Goal: Register for event/course: Register for event/course

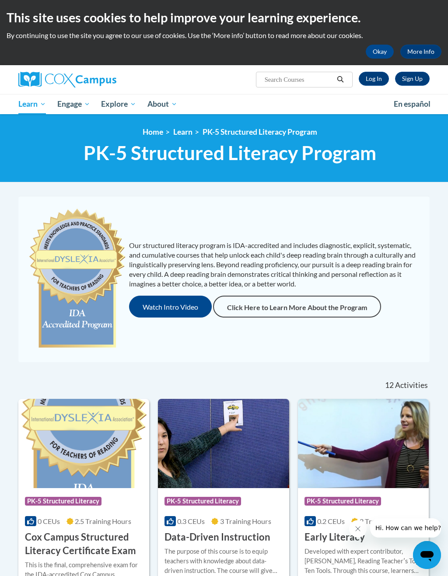
click at [378, 76] on link "Log In" at bounding box center [374, 79] width 30 height 14
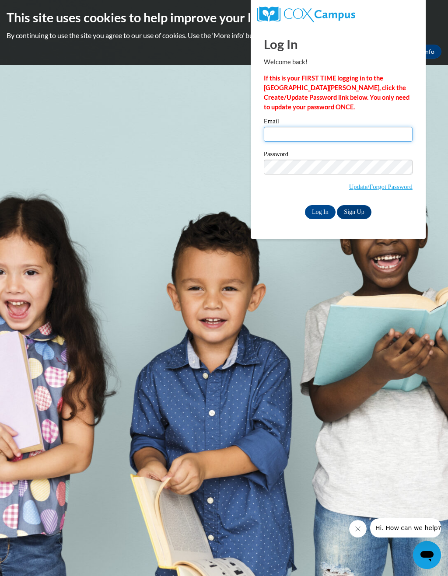
click at [317, 135] on input "Email" at bounding box center [338, 134] width 149 height 15
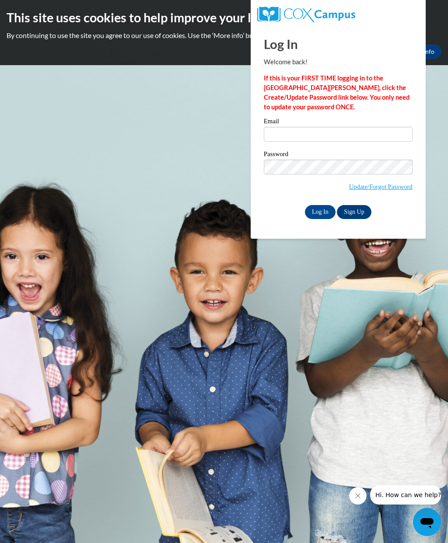
click at [355, 210] on link "Sign Up" at bounding box center [354, 212] width 34 height 14
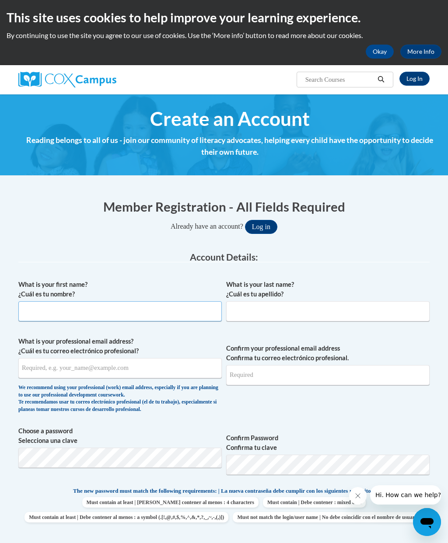
click at [130, 312] on input "What is your first name? ¿Cuál es tu nombre?" at bounding box center [119, 311] width 203 height 20
type input "Adrena"
click at [242, 309] on input "What is your last name? ¿Cuál es tu apellido?" at bounding box center [327, 311] width 203 height 20
type input "Logan"
click at [414, 77] on link "Log In" at bounding box center [415, 79] width 30 height 14
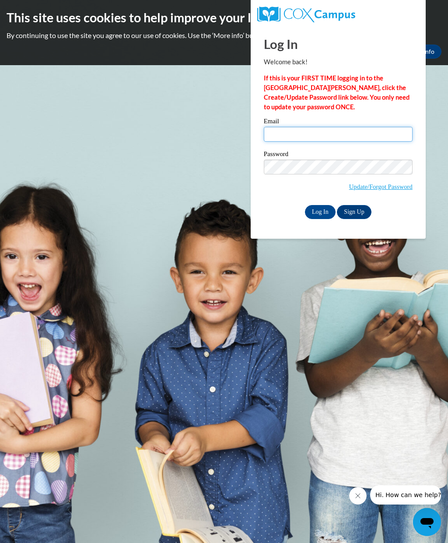
click at [313, 134] on input "Email" at bounding box center [338, 134] width 149 height 15
type input "logan.adrena@newton.k12.ga.us"
click at [307, 158] on label "Password" at bounding box center [338, 155] width 149 height 9
click at [323, 214] on input "Log In" at bounding box center [320, 212] width 31 height 14
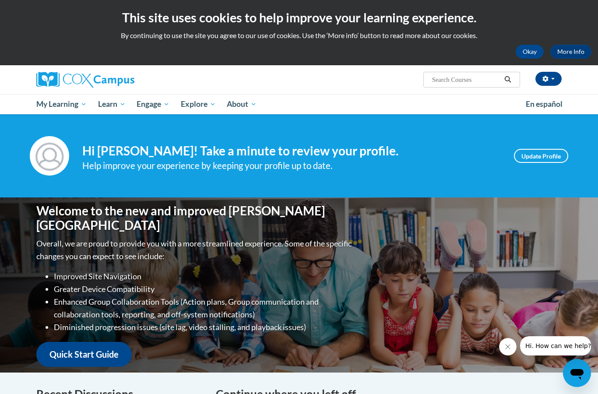
click at [448, 78] on input "Search..." at bounding box center [466, 79] width 70 height 11
type input "Gadoe [MEDICAL_DATA]"
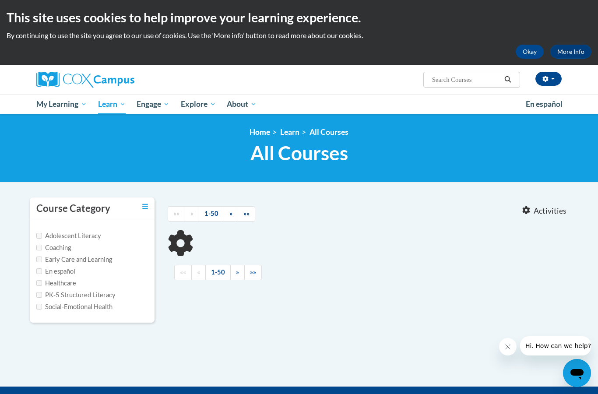
type input "Gadoe [MEDICAL_DATA]"
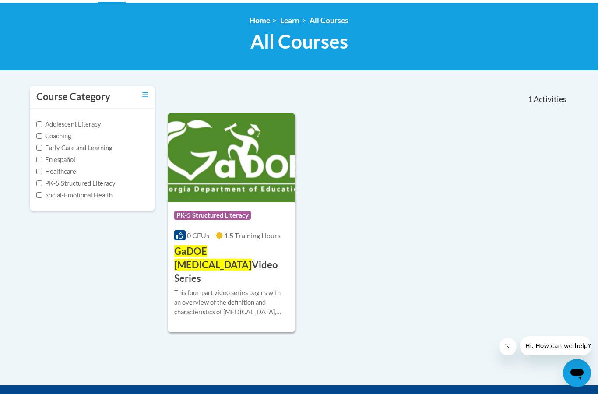
scroll to position [106, 0]
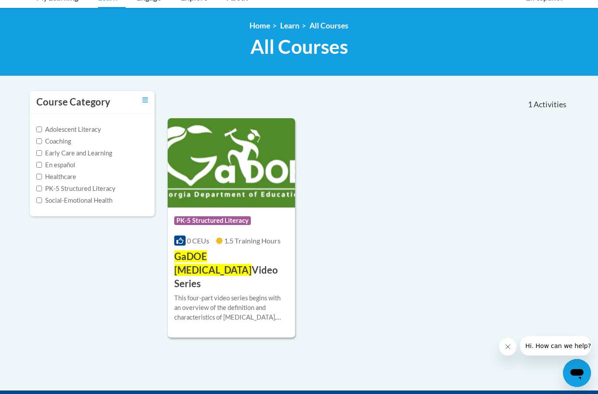
click at [221, 257] on span "GaDOE [MEDICAL_DATA]" at bounding box center [212, 262] width 77 height 25
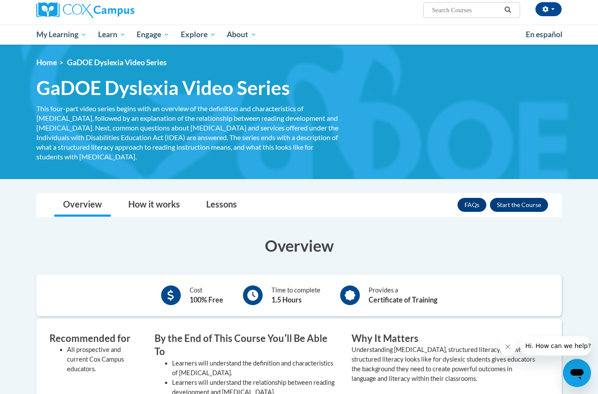
scroll to position [81, 0]
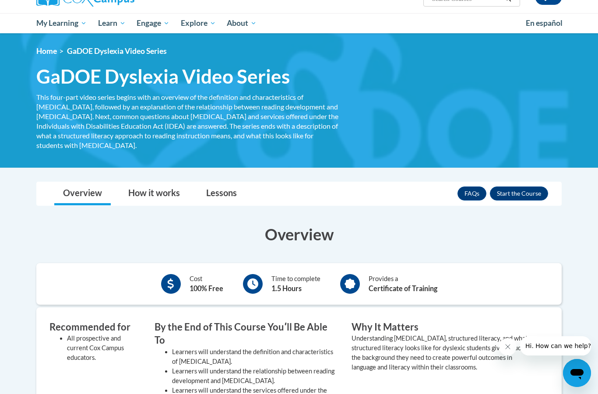
click at [520, 186] on button "Enroll" at bounding box center [519, 193] width 58 height 14
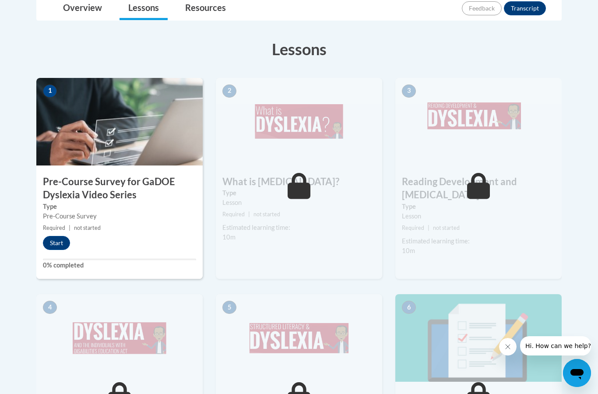
scroll to position [217, 0]
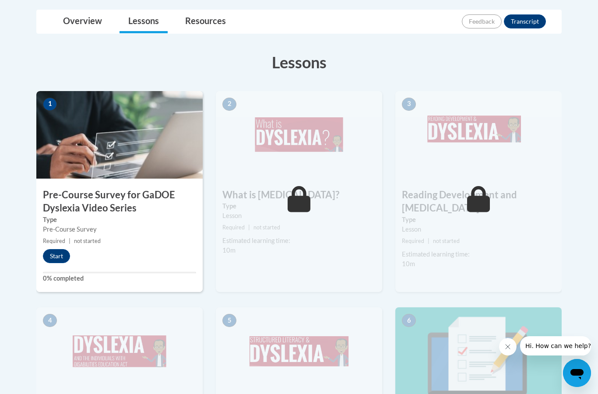
click at [53, 261] on button "Start" at bounding box center [56, 256] width 27 height 14
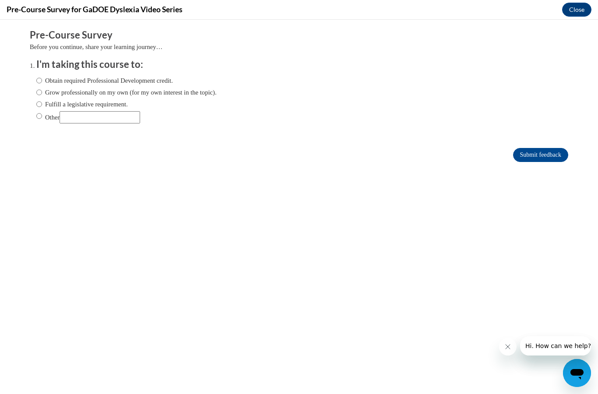
scroll to position [0, 0]
click at [130, 80] on label "Obtain required Professional Development credit." at bounding box center [104, 81] width 137 height 10
click at [42, 80] on input "Obtain required Professional Development credit." at bounding box center [39, 81] width 6 height 10
radio input "true"
click at [548, 155] on input "Submit feedback" at bounding box center [540, 155] width 55 height 14
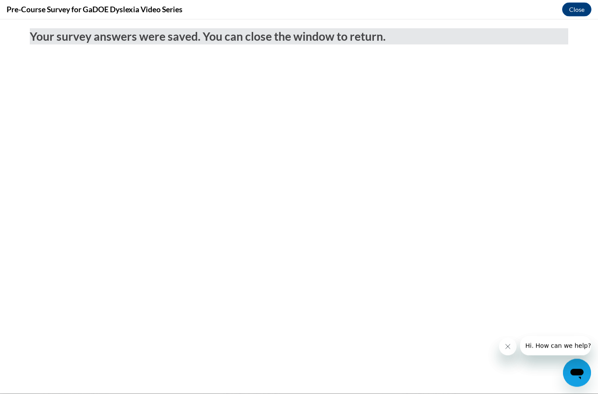
click at [574, 13] on button "Close" at bounding box center [576, 10] width 29 height 14
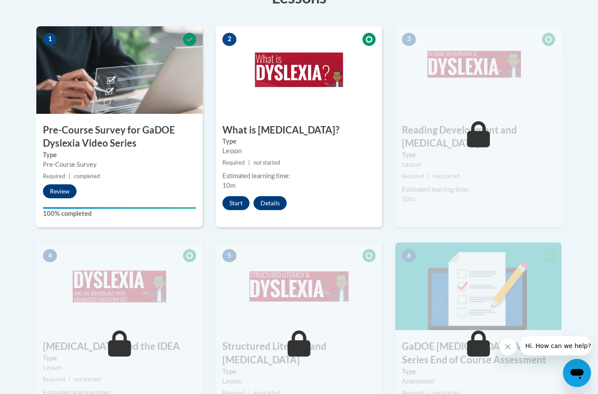
click at [229, 204] on button "Start" at bounding box center [235, 203] width 27 height 14
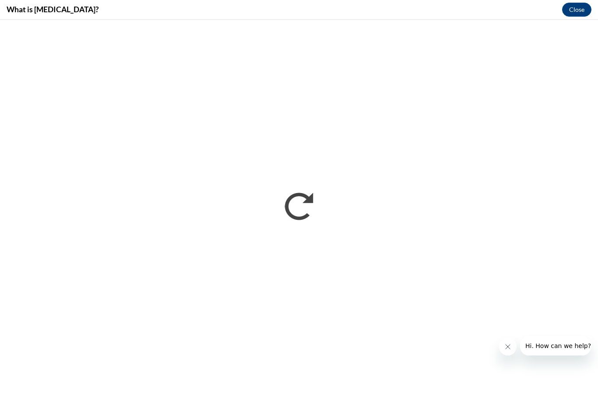
scroll to position [0, 0]
click at [505, 345] on icon "Close message from company" at bounding box center [507, 346] width 7 height 7
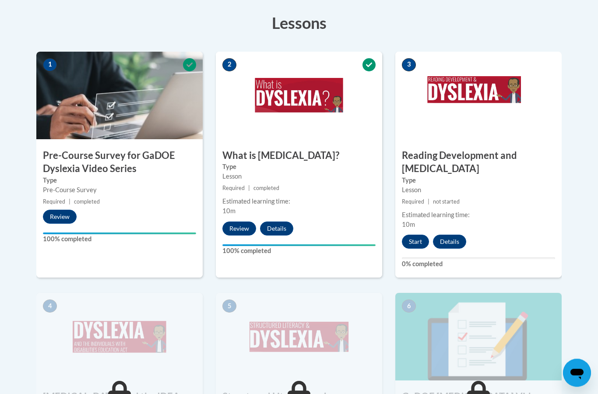
scroll to position [256, 0]
click at [419, 235] on button "Start" at bounding box center [415, 242] width 27 height 14
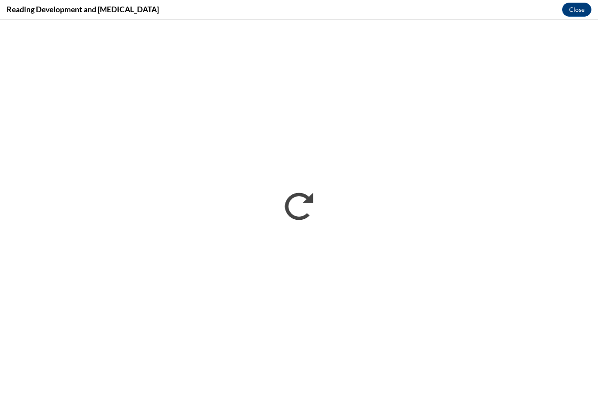
scroll to position [293, 0]
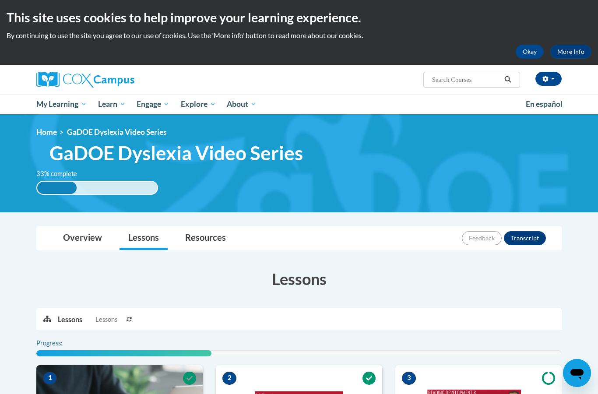
scroll to position [293, 0]
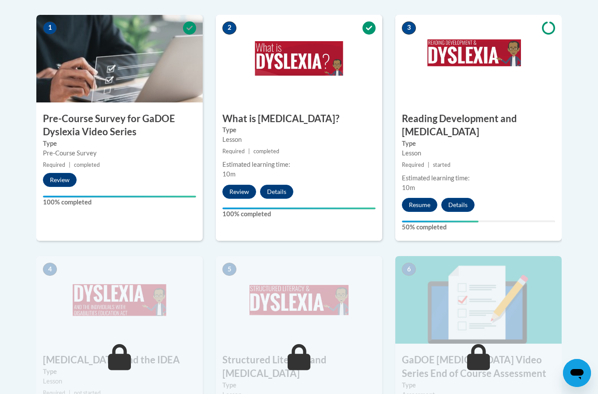
click at [418, 198] on button "Resume" at bounding box center [419, 205] width 35 height 14
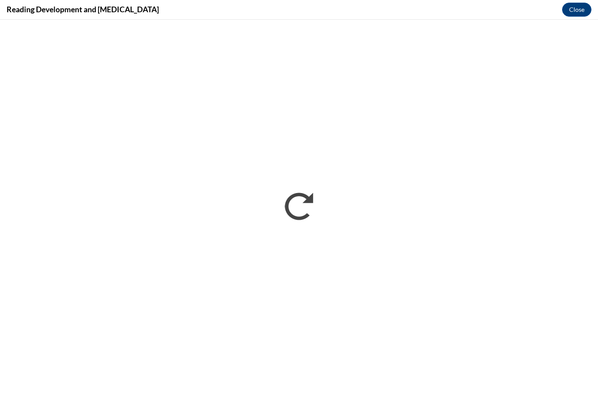
scroll to position [0, 0]
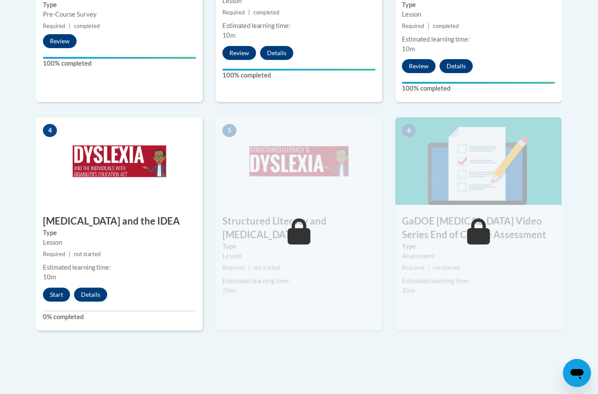
scroll to position [440, 0]
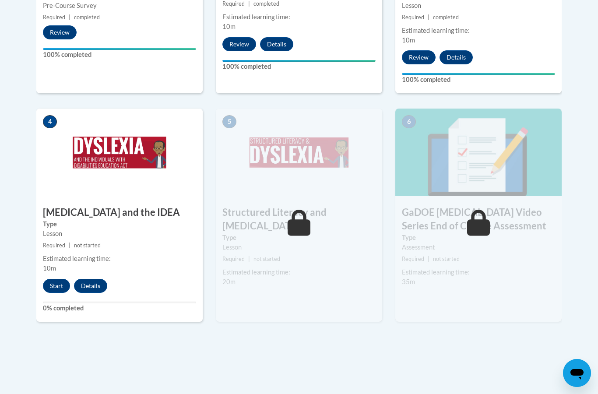
click at [56, 279] on button "Start" at bounding box center [56, 286] width 27 height 14
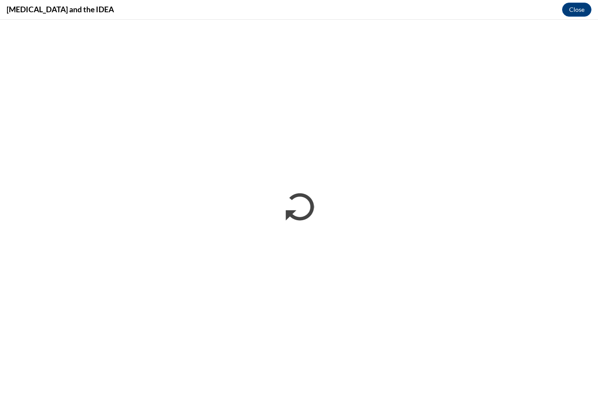
scroll to position [0, 0]
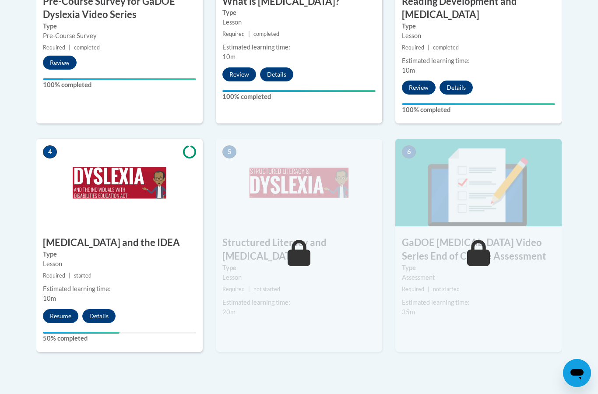
scroll to position [417, 0]
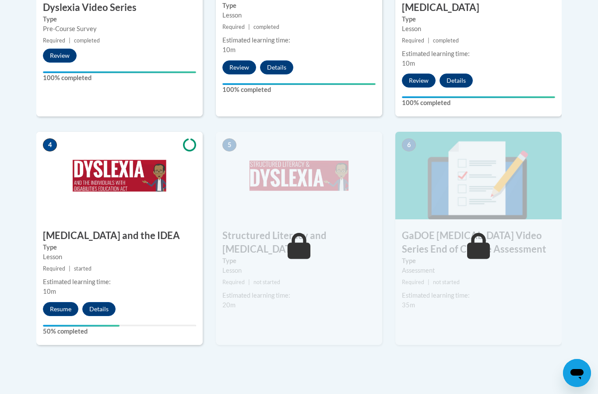
click at [59, 302] on button "Resume" at bounding box center [60, 309] width 35 height 14
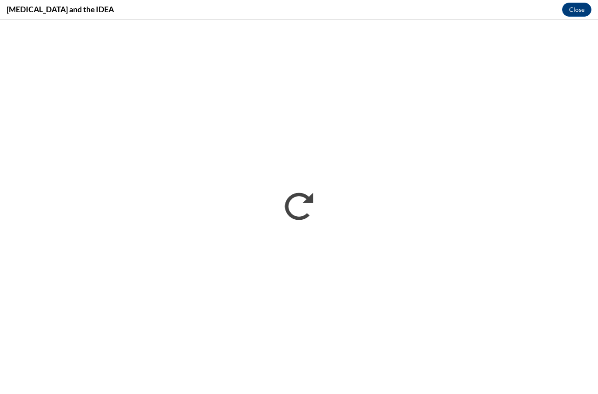
scroll to position [0, 0]
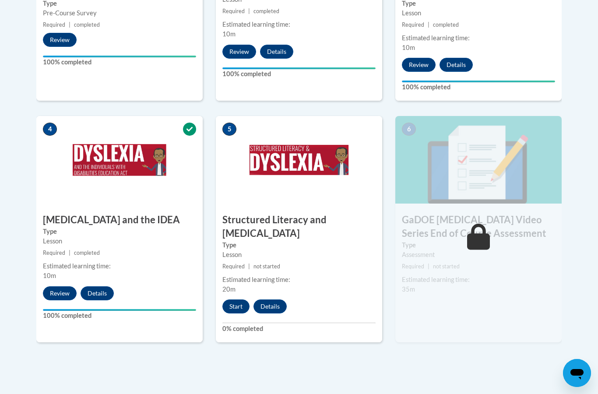
scroll to position [420, 0]
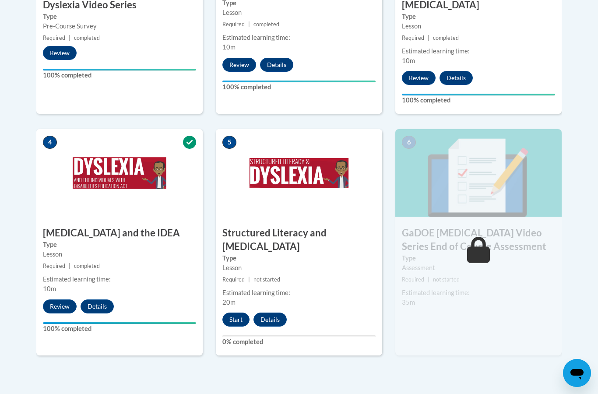
click at [341, 275] on small "Required | not started" at bounding box center [299, 280] width 166 height 10
click at [237, 312] on button "Start" at bounding box center [235, 319] width 27 height 14
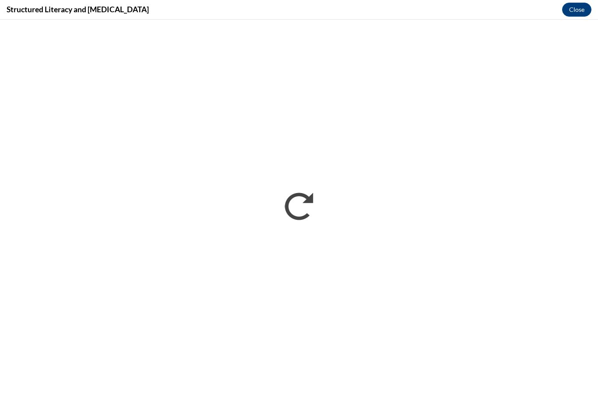
scroll to position [455, 0]
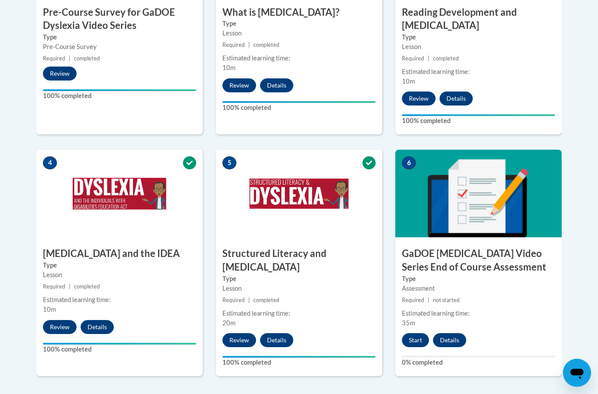
scroll to position [399, 0]
click at [414, 333] on button "Start" at bounding box center [415, 340] width 27 height 14
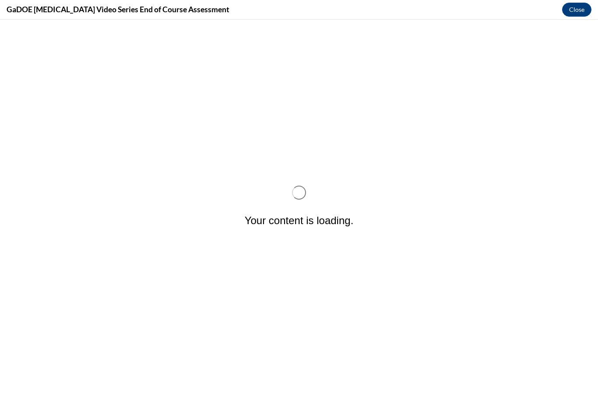
scroll to position [0, 0]
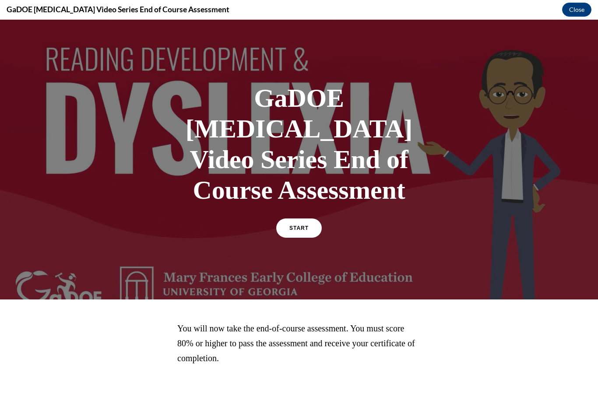
click at [297, 217] on div at bounding box center [299, 160] width 598 height 280
click at [304, 225] on span "START" at bounding box center [298, 228] width 19 height 6
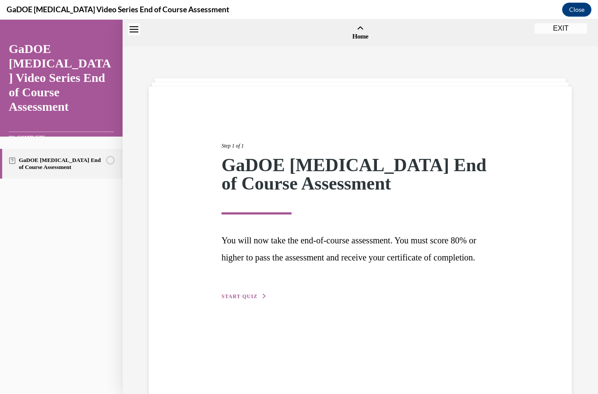
scroll to position [27, 0]
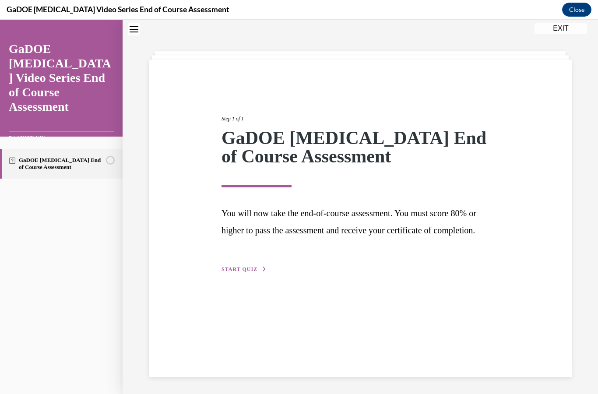
click at [241, 272] on span "START QUIZ" at bounding box center [239, 269] width 36 height 6
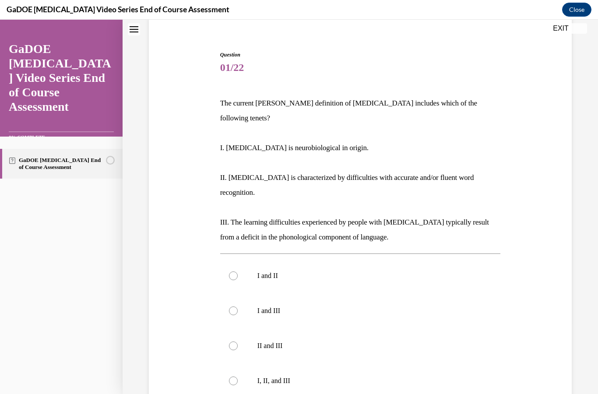
scroll to position [71, 0]
click at [228, 363] on label "I, II, and III" at bounding box center [360, 380] width 280 height 35
click at [229, 376] on input "I, II, and III" at bounding box center [233, 380] width 9 height 9
radio input "true"
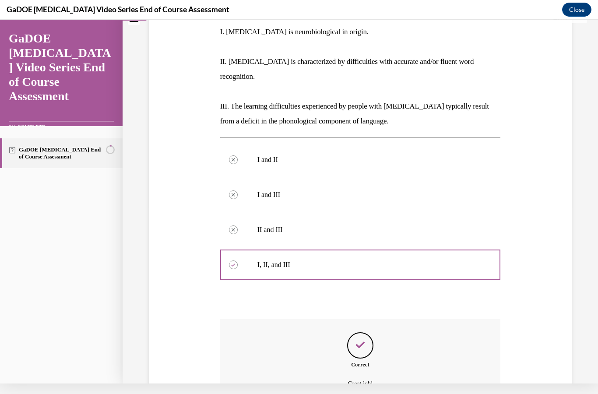
scroll to position [196, 0]
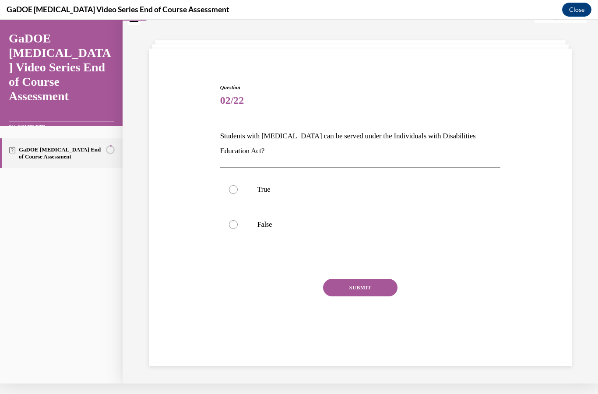
scroll to position [28, 0]
click at [228, 186] on label "True" at bounding box center [360, 189] width 280 height 35
click at [229, 186] on input "True" at bounding box center [233, 189] width 9 height 9
radio input "true"
click at [365, 291] on button "SUBMIT" at bounding box center [360, 288] width 74 height 18
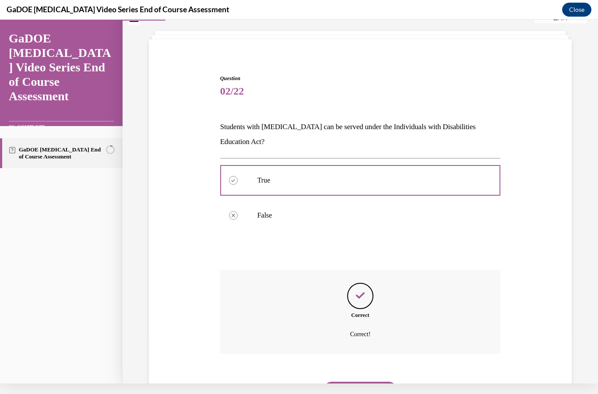
scroll to position [37, 0]
click at [336, 393] on div "NEXT" at bounding box center [360, 389] width 280 height 35
click at [345, 385] on button "NEXT" at bounding box center [360, 390] width 74 height 18
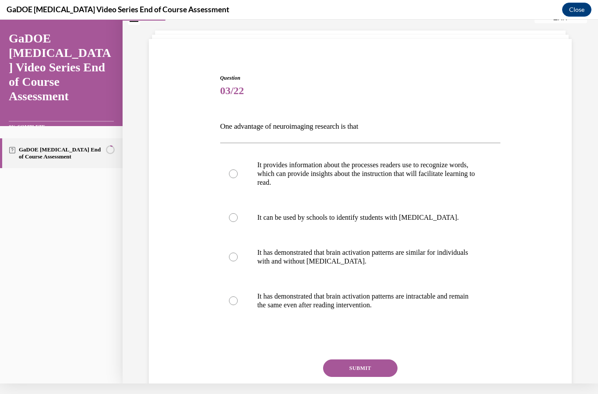
click at [317, 178] on p "It provides information about the processes readers use to recognize words, whi…" at bounding box center [367, 174] width 221 height 26
click at [238, 178] on input "It provides information about the processes readers use to recognize words, whi…" at bounding box center [233, 173] width 9 height 9
radio input "true"
click at [357, 367] on button "SUBMIT" at bounding box center [360, 368] width 74 height 18
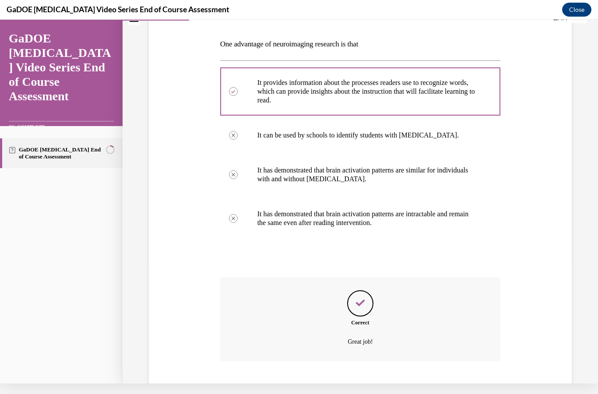
scroll to position [127, 0]
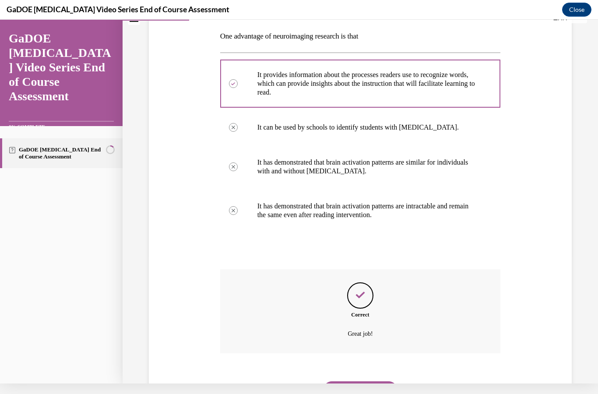
click at [353, 381] on button "NEXT" at bounding box center [360, 390] width 74 height 18
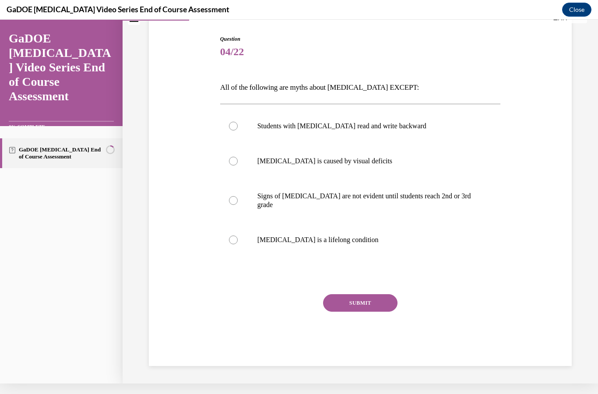
scroll to position [28, 0]
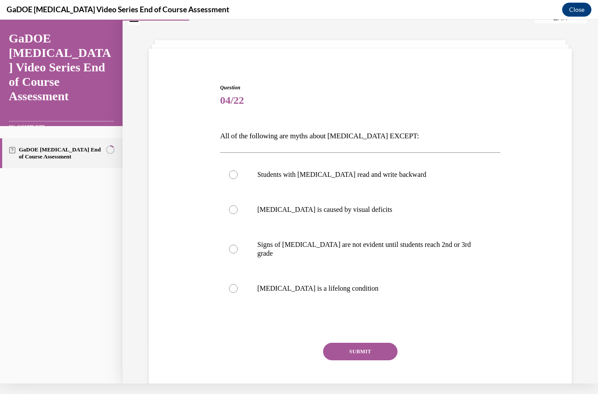
click at [260, 286] on label "Dyslexia is a lifelong condition" at bounding box center [360, 288] width 280 height 35
click at [238, 286] on input "Dyslexia is a lifelong condition" at bounding box center [233, 288] width 9 height 9
radio input "true"
click at [360, 347] on button "SUBMIT" at bounding box center [360, 352] width 74 height 18
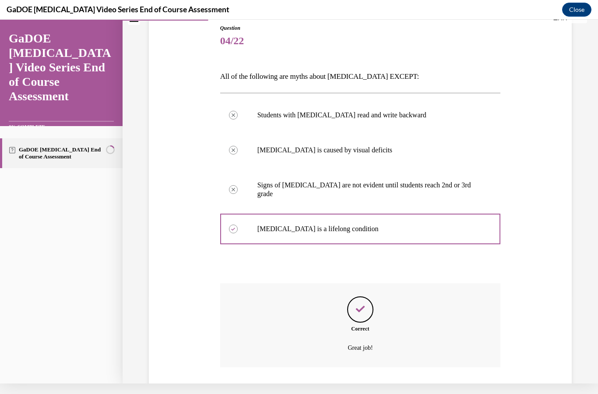
scroll to position [92, 0]
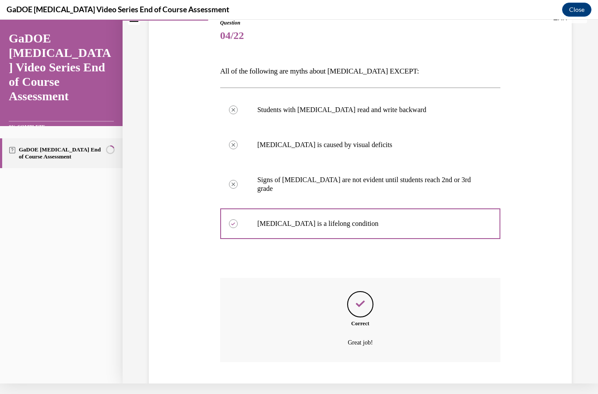
click at [361, 390] on button "NEXT" at bounding box center [360, 399] width 74 height 18
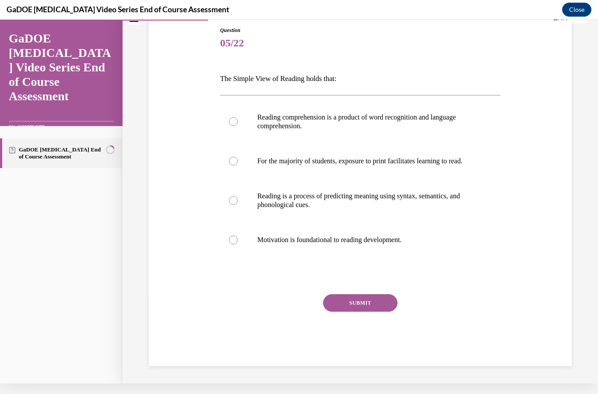
scroll to position [48, 0]
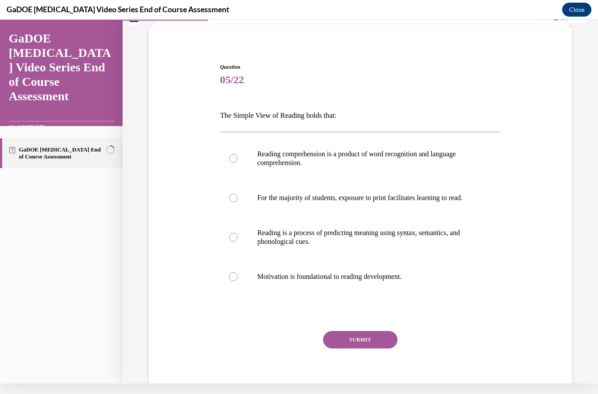
click at [273, 159] on p "Reading comprehension is a product of word recognition and language comprehensi…" at bounding box center [367, 159] width 221 height 18
click at [238, 159] on input "Reading comprehension is a product of word recognition and language comprehensi…" at bounding box center [233, 158] width 9 height 9
radio input "true"
click at [343, 348] on button "SUBMIT" at bounding box center [360, 340] width 74 height 18
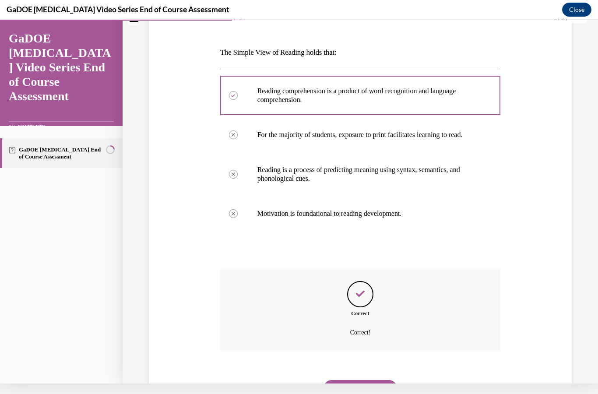
scroll to position [119, 0]
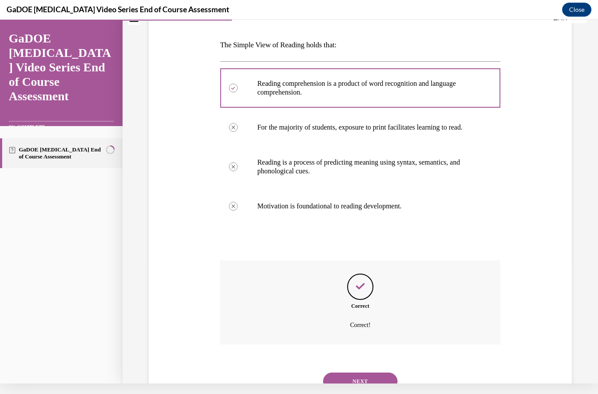
click at [355, 378] on button "NEXT" at bounding box center [360, 381] width 74 height 18
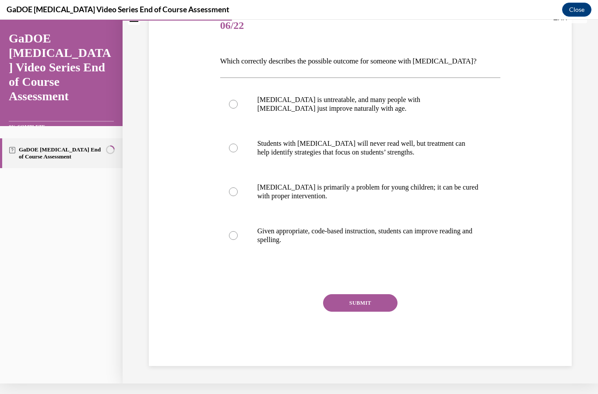
scroll to position [57, 0]
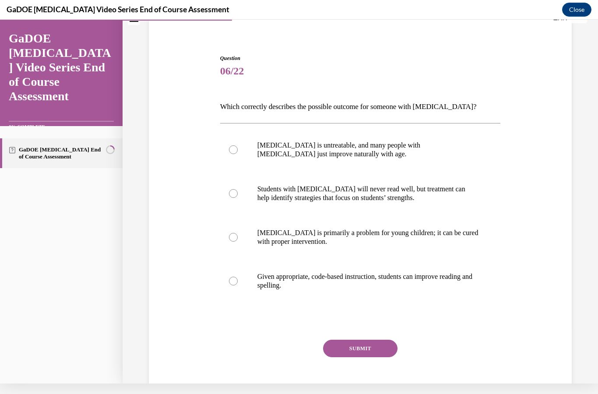
click at [293, 285] on p "Given appropriate, code-based instruction, students can improve reading and spe…" at bounding box center [367, 281] width 221 height 18
click at [238, 285] on input "Given appropriate, code-based instruction, students can improve reading and spe…" at bounding box center [233, 281] width 9 height 9
radio input "true"
click at [349, 347] on button "SUBMIT" at bounding box center [360, 349] width 74 height 18
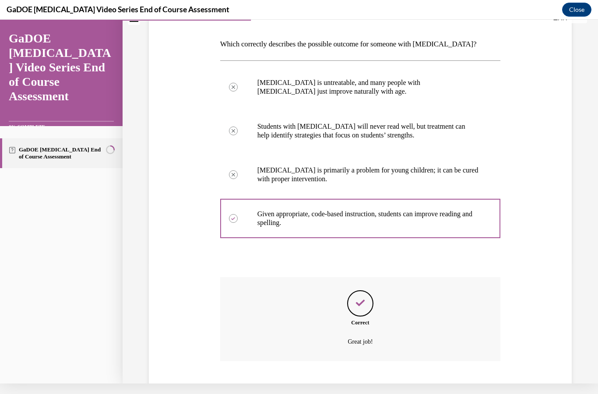
scroll to position [127, 0]
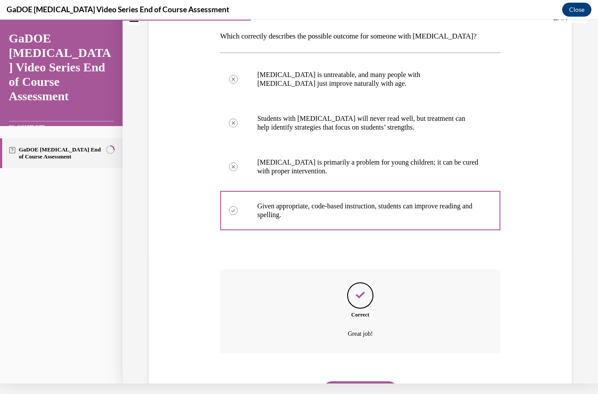
click at [361, 381] on button "NEXT" at bounding box center [360, 390] width 74 height 18
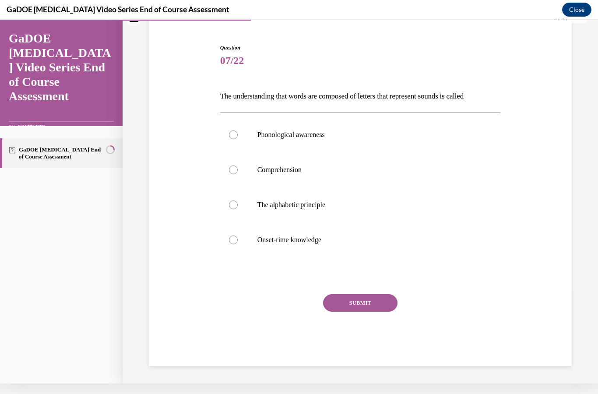
scroll to position [28, 0]
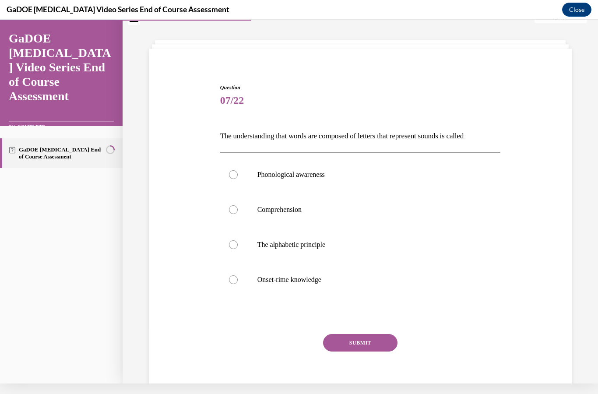
click at [247, 180] on label "Phonological awareness" at bounding box center [360, 174] width 280 height 35
click at [238, 179] on input "Phonological awareness" at bounding box center [233, 174] width 9 height 9
radio input "true"
click at [356, 338] on button "SUBMIT" at bounding box center [360, 343] width 74 height 18
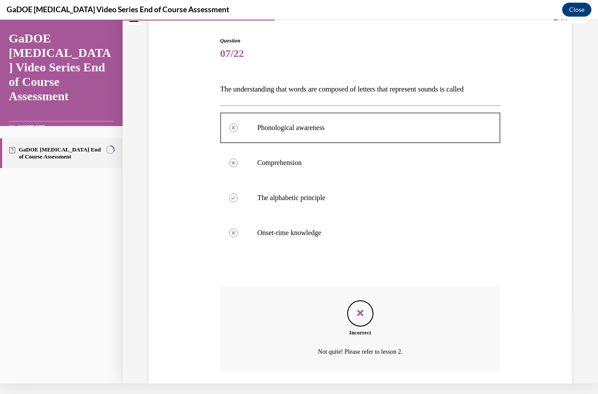
scroll to position [92, 0]
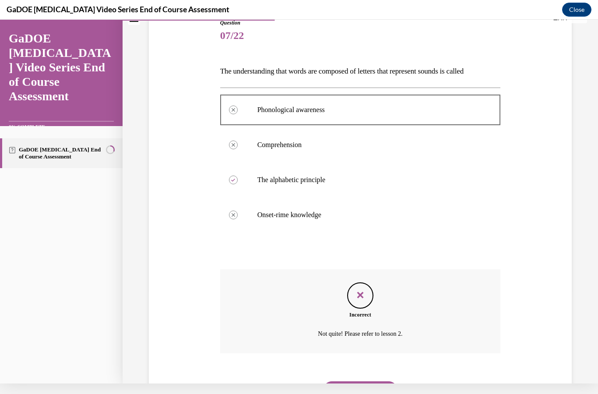
click at [355, 381] on button "NEXT" at bounding box center [360, 390] width 74 height 18
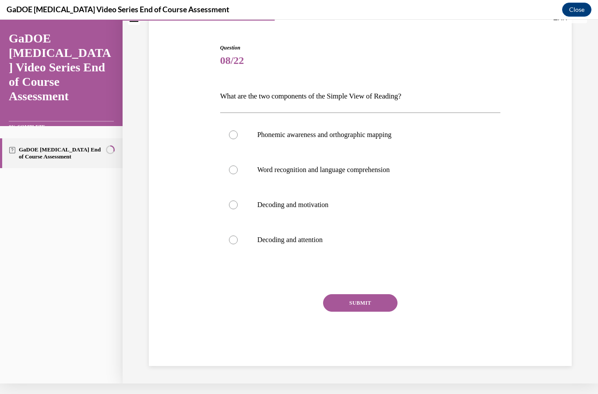
scroll to position [28, 0]
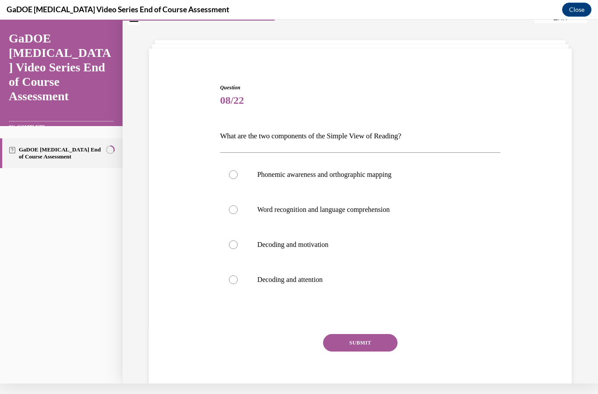
click at [240, 211] on label "Word recognition and language comprehension" at bounding box center [360, 209] width 280 height 35
click at [238, 211] on input "Word recognition and language comprehension" at bounding box center [233, 209] width 9 height 9
radio input "true"
click at [347, 345] on button "SUBMIT" at bounding box center [360, 343] width 74 height 18
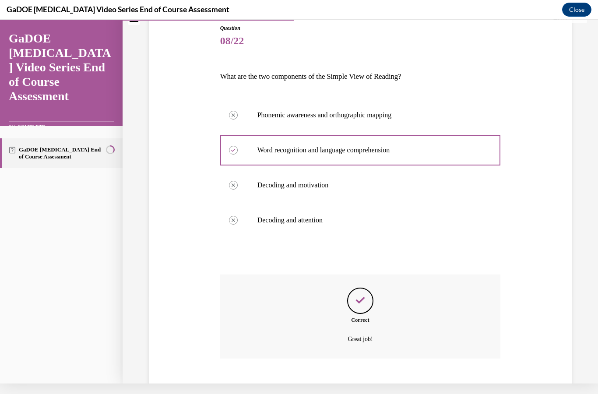
scroll to position [92, 0]
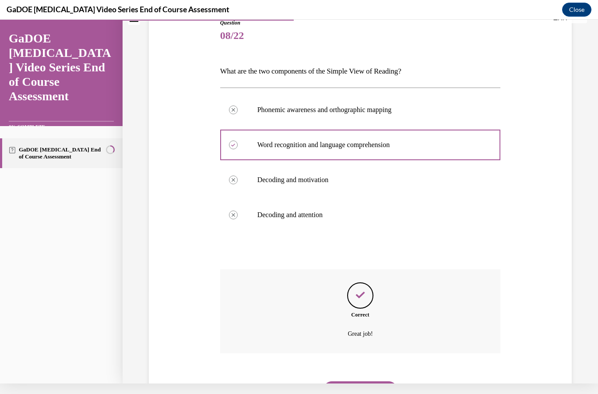
click at [362, 381] on button "NEXT" at bounding box center [360, 390] width 74 height 18
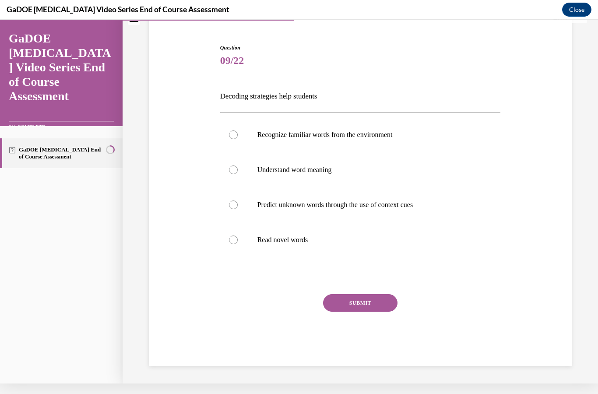
scroll to position [28, 0]
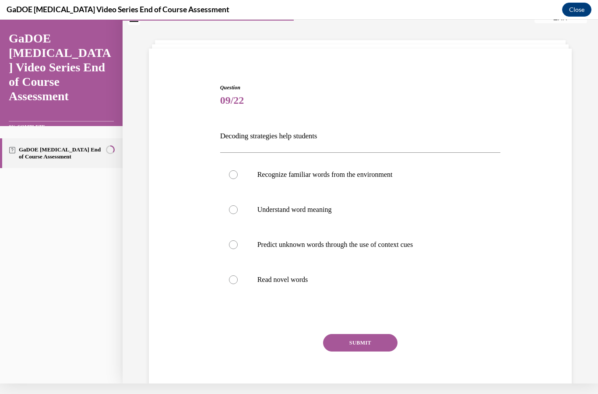
click at [231, 276] on div at bounding box center [233, 279] width 9 height 9
click at [231, 276] on input "Read novel words" at bounding box center [233, 279] width 9 height 9
radio input "true"
click at [355, 337] on button "SUBMIT" at bounding box center [360, 343] width 74 height 18
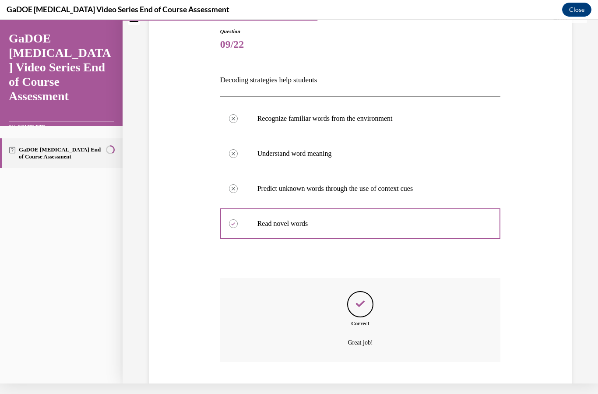
scroll to position [92, 0]
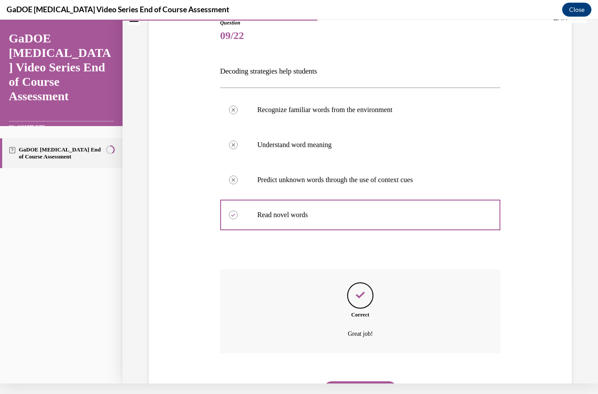
click at [362, 385] on button "NEXT" at bounding box center [360, 390] width 74 height 18
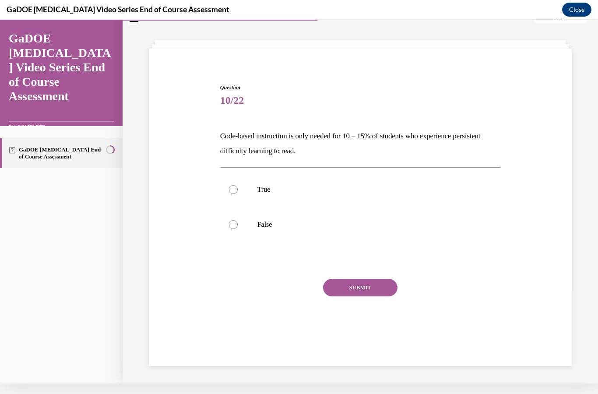
scroll to position [28, 0]
click at [234, 225] on div at bounding box center [233, 224] width 9 height 9
click at [234, 225] on input "False" at bounding box center [233, 224] width 9 height 9
radio input "true"
click at [358, 289] on button "SUBMIT" at bounding box center [360, 288] width 74 height 18
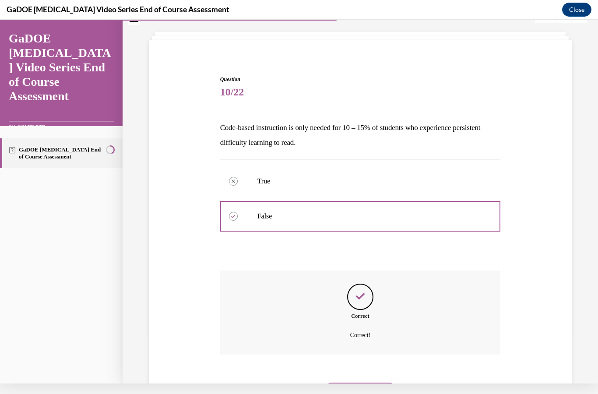
scroll to position [37, 0]
click at [362, 381] on button "NEXT" at bounding box center [360, 390] width 74 height 18
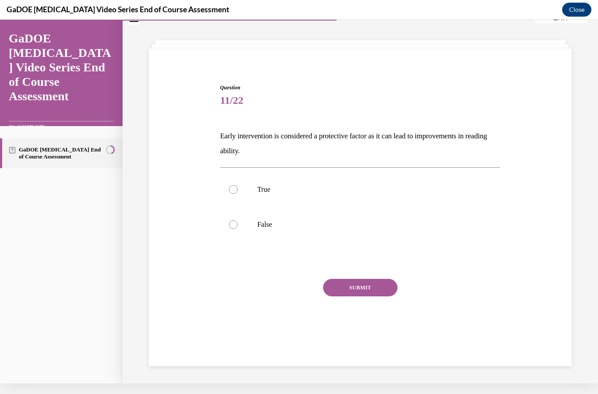
scroll to position [28, 0]
click at [236, 192] on div at bounding box center [233, 189] width 9 height 9
click at [236, 192] on input "True" at bounding box center [233, 189] width 9 height 9
radio input "true"
click at [351, 291] on button "SUBMIT" at bounding box center [360, 288] width 74 height 18
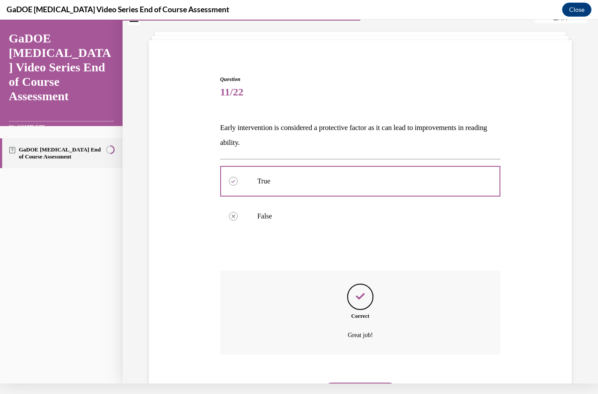
scroll to position [37, 0]
click at [345, 381] on button "NEXT" at bounding box center [360, 390] width 74 height 18
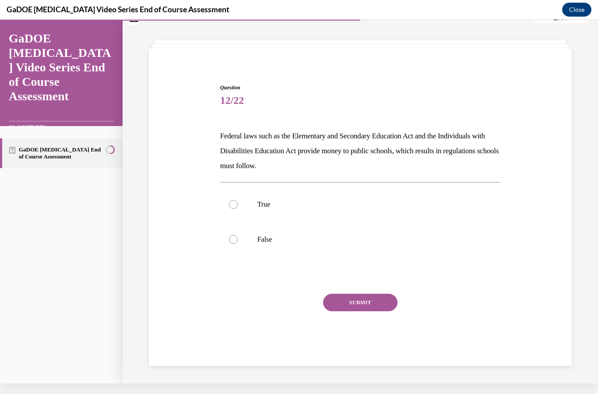
scroll to position [28, 0]
click at [230, 209] on label "True" at bounding box center [360, 204] width 280 height 35
click at [230, 209] on input "True" at bounding box center [233, 204] width 9 height 9
radio input "true"
click at [360, 303] on button "SUBMIT" at bounding box center [360, 303] width 74 height 18
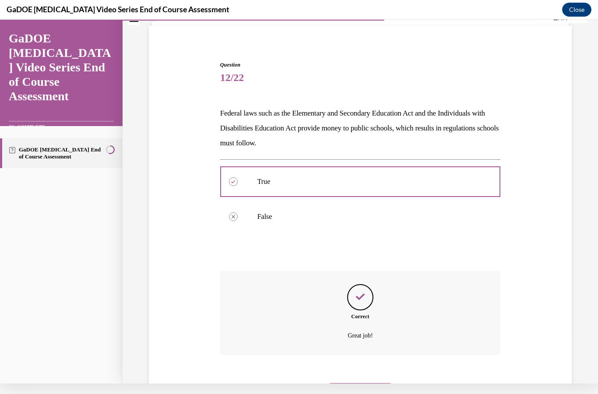
scroll to position [52, 0]
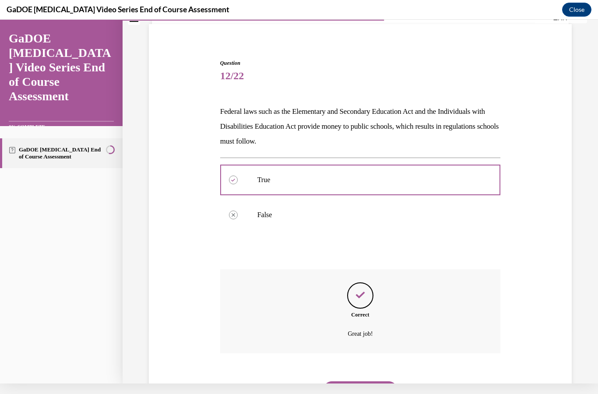
click at [358, 384] on button "NEXT" at bounding box center [360, 390] width 74 height 18
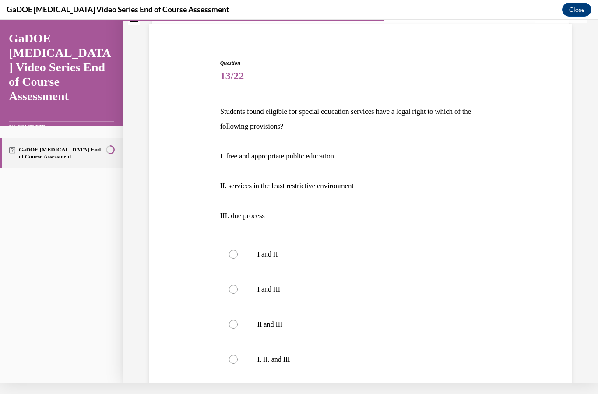
click at [238, 254] on label "I and II" at bounding box center [360, 254] width 280 height 35
click at [238, 254] on input "I and II" at bounding box center [233, 254] width 9 height 9
radio input "true"
click at [237, 359] on div at bounding box center [233, 359] width 9 height 9
click at [237, 359] on input "I, II, and III" at bounding box center [233, 359] width 9 height 9
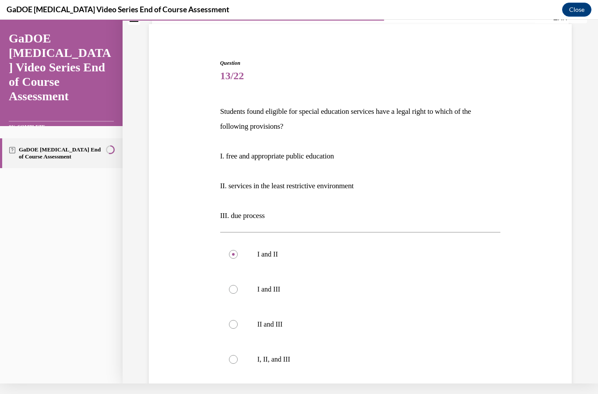
radio input "true"
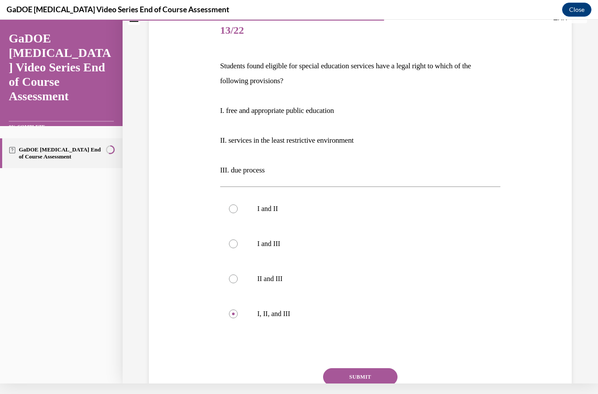
click at [370, 377] on button "SUBMIT" at bounding box center [360, 377] width 74 height 18
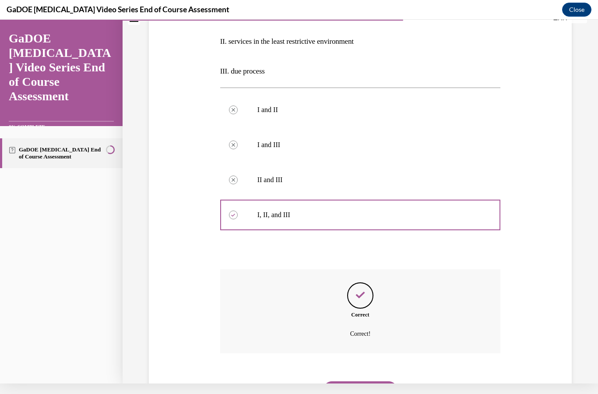
click at [357, 381] on button "NEXT" at bounding box center [360, 390] width 74 height 18
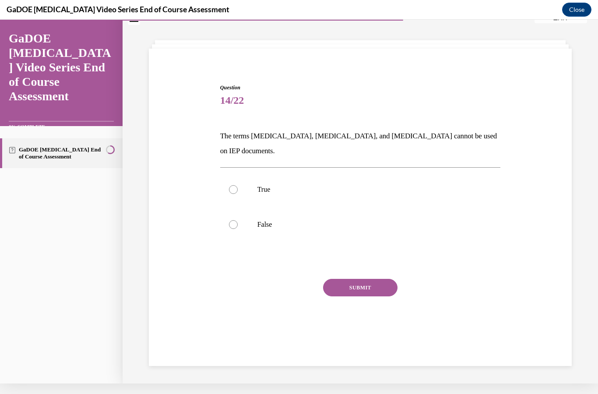
scroll to position [28, 0]
click at [227, 207] on label "False" at bounding box center [360, 224] width 280 height 35
click at [229, 220] on input "False" at bounding box center [233, 224] width 9 height 9
radio input "true"
click at [364, 279] on button "SUBMIT" at bounding box center [360, 288] width 74 height 18
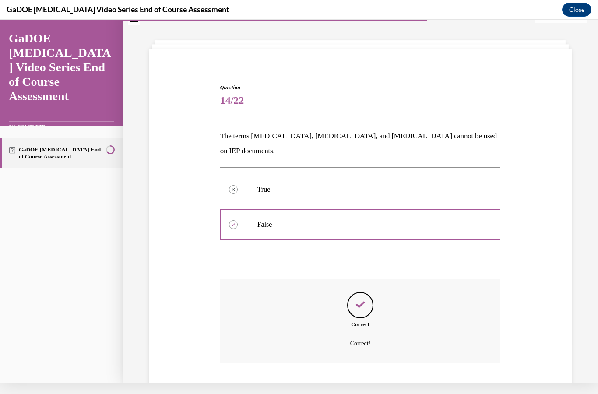
click at [350, 391] on button "NEXT" at bounding box center [360, 400] width 74 height 18
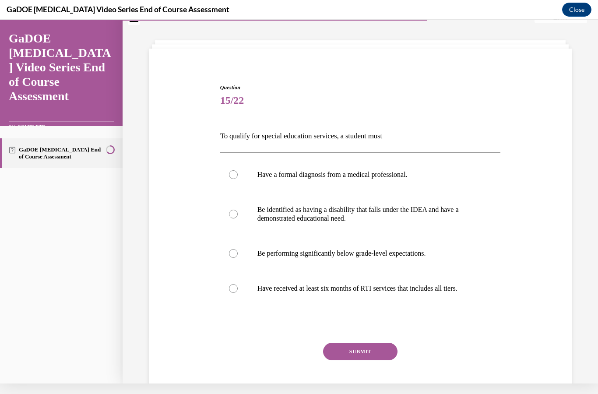
click at [345, 219] on p "Be identified as having a disability that falls under the IDEA and have a demon…" at bounding box center [367, 214] width 221 height 18
click at [238, 218] on input "Be identified as having a disability that falls under the IDEA and have a demon…" at bounding box center [233, 214] width 9 height 9
radio input "true"
click at [350, 348] on button "SUBMIT" at bounding box center [360, 352] width 74 height 18
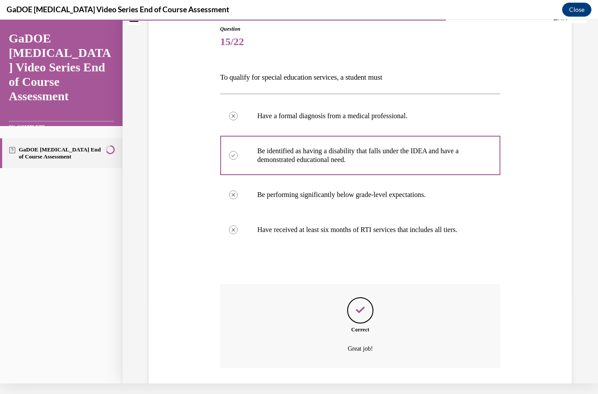
scroll to position [101, 0]
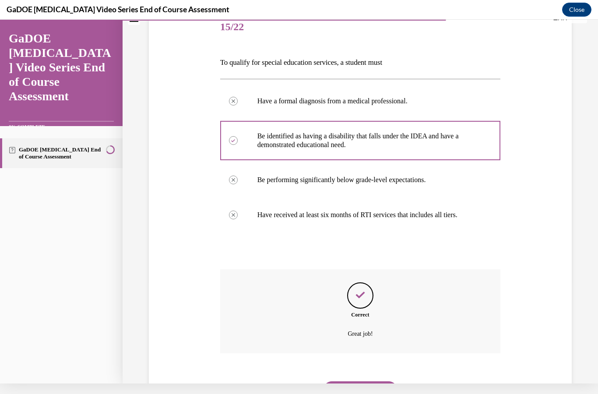
click at [346, 381] on button "NEXT" at bounding box center [360, 390] width 74 height 18
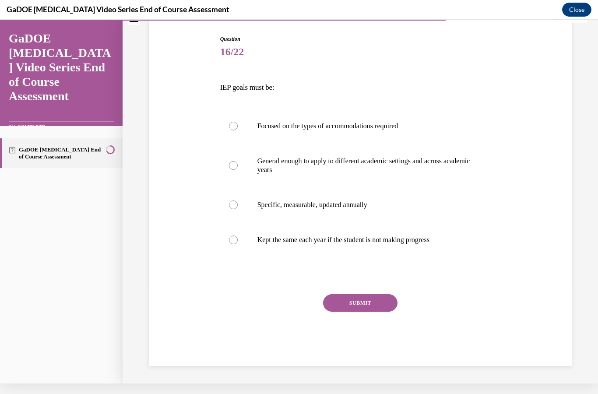
scroll to position [31, 0]
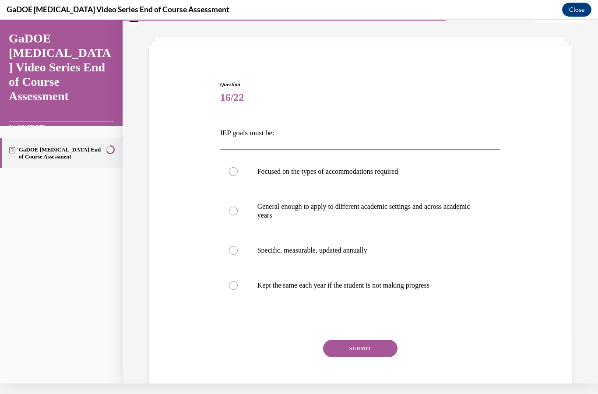
click at [342, 245] on label "Specific, measurable, updated annually" at bounding box center [360, 250] width 280 height 35
click at [238, 246] on input "Specific, measurable, updated annually" at bounding box center [233, 250] width 9 height 9
radio input "true"
click at [358, 347] on button "SUBMIT" at bounding box center [360, 349] width 74 height 18
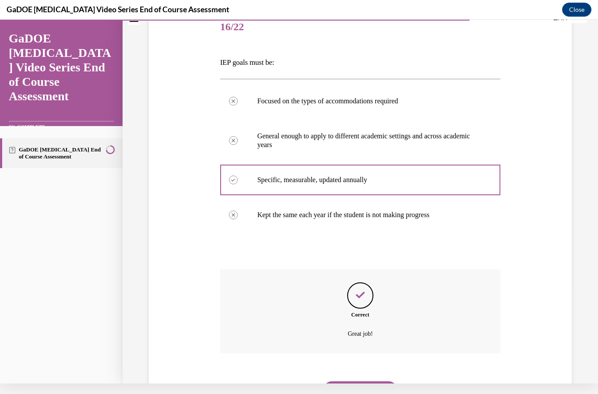
click at [343, 381] on button "NEXT" at bounding box center [360, 390] width 74 height 18
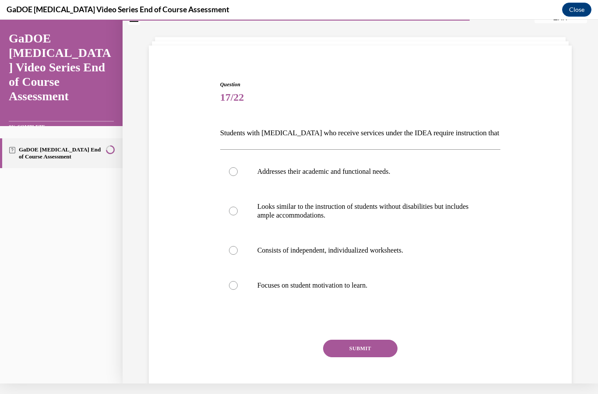
click at [306, 177] on label "Addresses their academic and functional needs." at bounding box center [360, 171] width 280 height 35
click at [238, 176] on input "Addresses their academic and functional needs." at bounding box center [233, 171] width 9 height 9
radio input "true"
click at [358, 345] on button "SUBMIT" at bounding box center [360, 349] width 74 height 18
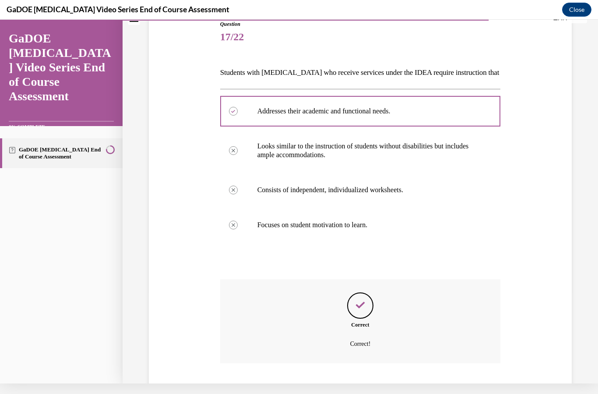
scroll to position [101, 0]
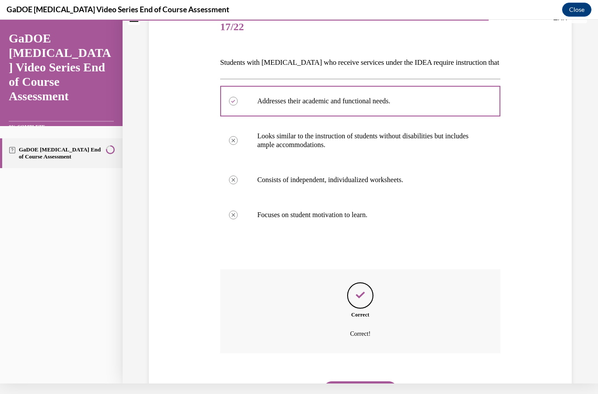
click at [343, 381] on button "NEXT" at bounding box center [360, 390] width 74 height 18
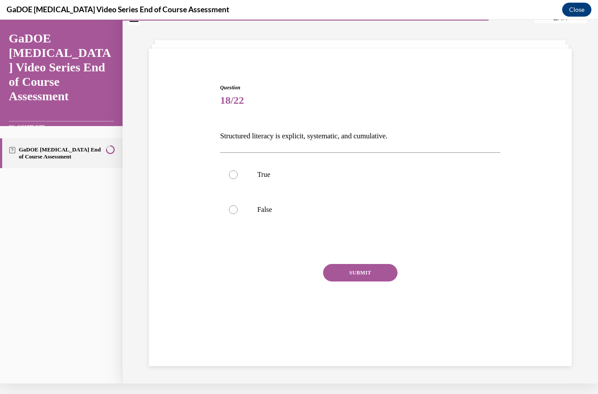
scroll to position [28, 0]
click at [234, 167] on label "True" at bounding box center [360, 174] width 280 height 35
click at [234, 170] on input "True" at bounding box center [233, 174] width 9 height 9
radio input "true"
click at [354, 270] on button "SUBMIT" at bounding box center [360, 273] width 74 height 18
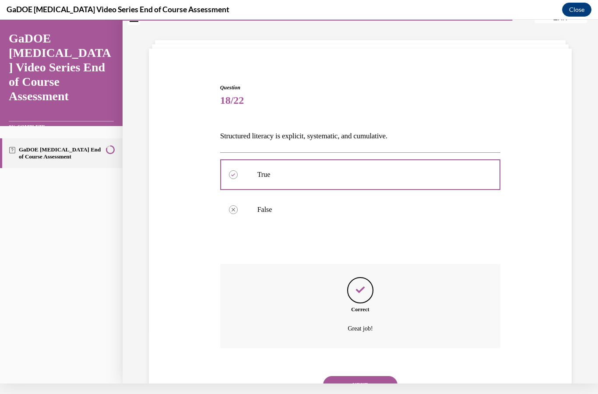
click at [354, 376] on button "NEXT" at bounding box center [360, 385] width 74 height 18
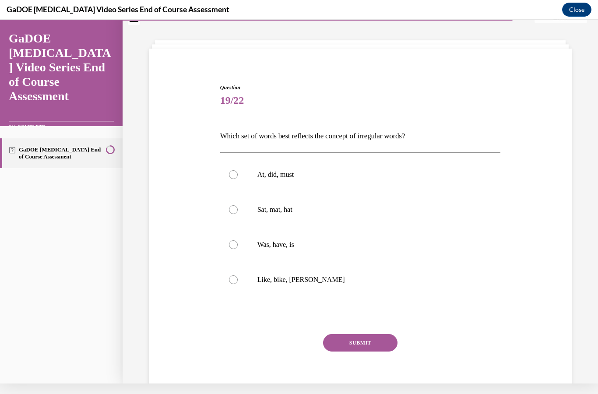
click at [266, 245] on p "Was, have, is" at bounding box center [367, 244] width 221 height 9
click at [238, 245] on input "Was, have, is" at bounding box center [233, 244] width 9 height 9
radio input "true"
click at [351, 344] on button "SUBMIT" at bounding box center [360, 343] width 74 height 18
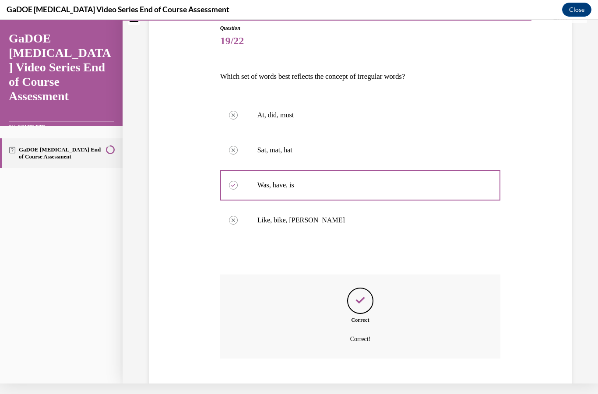
scroll to position [92, 0]
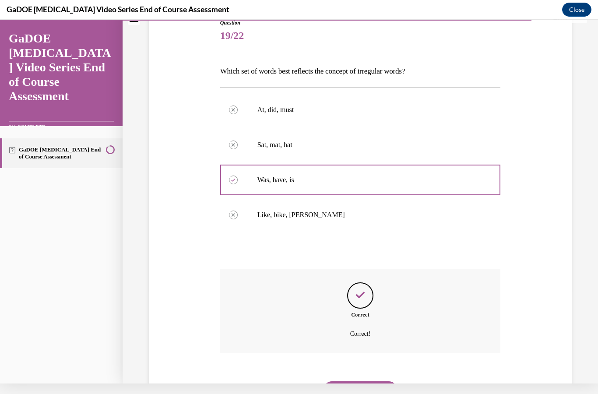
click at [349, 381] on button "NEXT" at bounding box center [360, 390] width 74 height 18
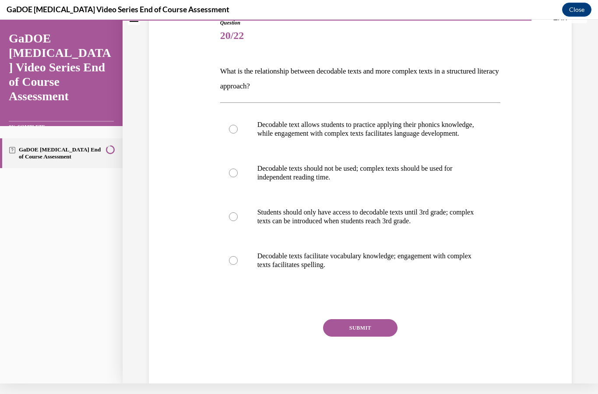
scroll to position [81, 0]
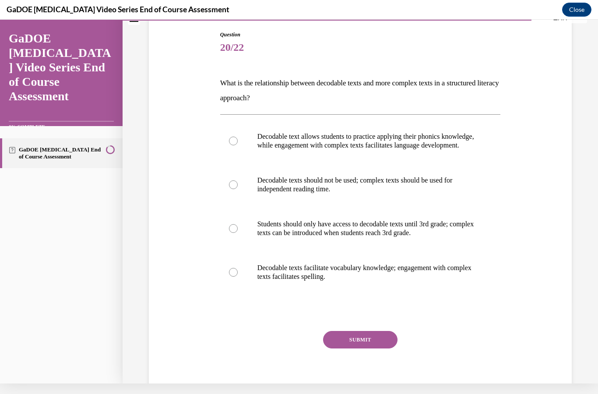
click at [349, 133] on p "Decodable text allows students to practice applying their phonics knowledge, wh…" at bounding box center [367, 141] width 221 height 18
click at [238, 137] on input "Decodable text allows students to practice applying their phonics knowledge, wh…" at bounding box center [233, 141] width 9 height 9
radio input "true"
click at [356, 348] on button "SUBMIT" at bounding box center [360, 340] width 74 height 18
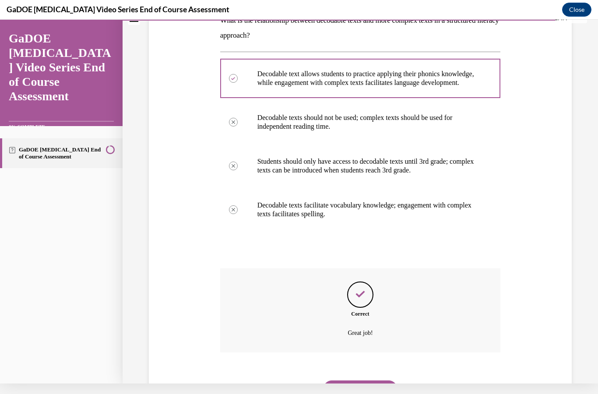
scroll to position [151, 0]
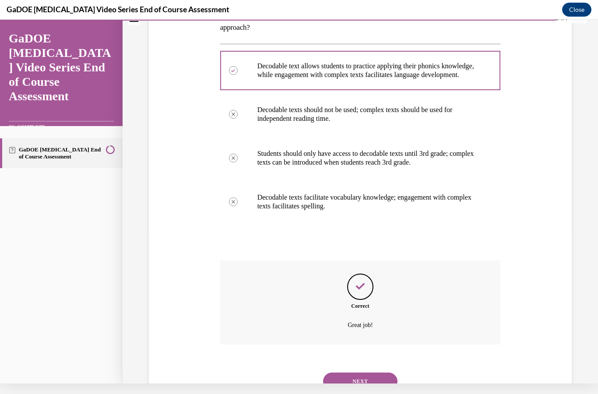
click at [354, 380] on button "NEXT" at bounding box center [360, 381] width 74 height 18
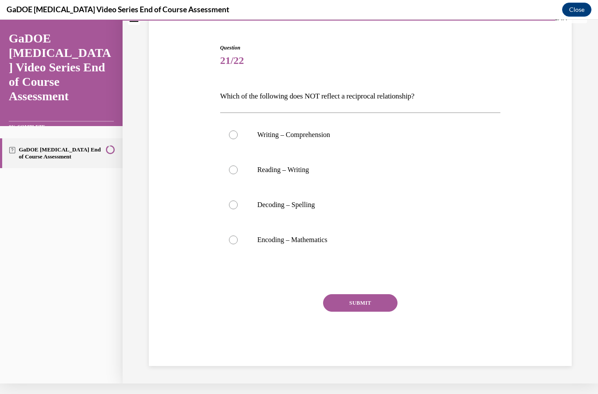
scroll to position [28, 0]
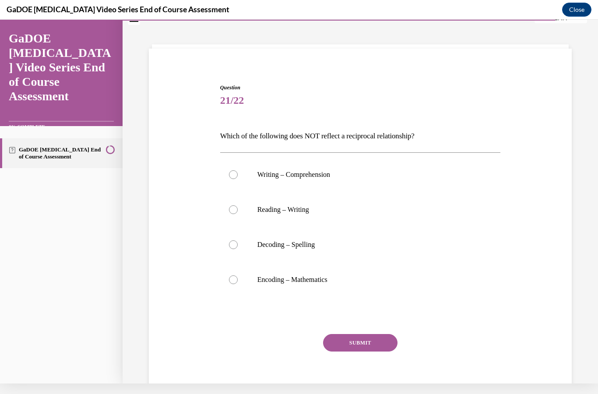
click at [270, 281] on p "Encoding – Mathematics" at bounding box center [367, 279] width 221 height 9
click at [238, 281] on input "Encoding – Mathematics" at bounding box center [233, 279] width 9 height 9
radio input "true"
click at [356, 342] on button "SUBMIT" at bounding box center [360, 343] width 74 height 18
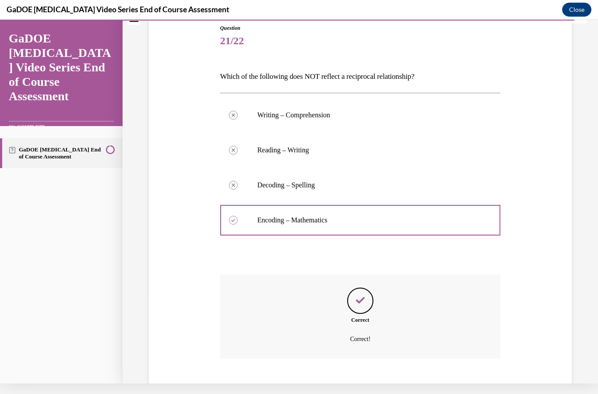
scroll to position [92, 0]
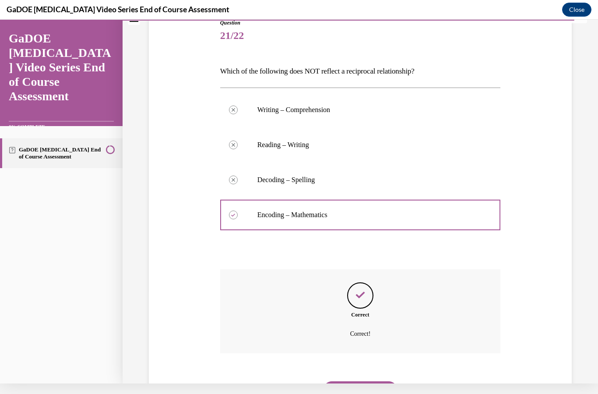
click at [351, 372] on div "NEXT" at bounding box center [360, 389] width 280 height 35
click at [351, 381] on button "NEXT" at bounding box center [360, 390] width 74 height 18
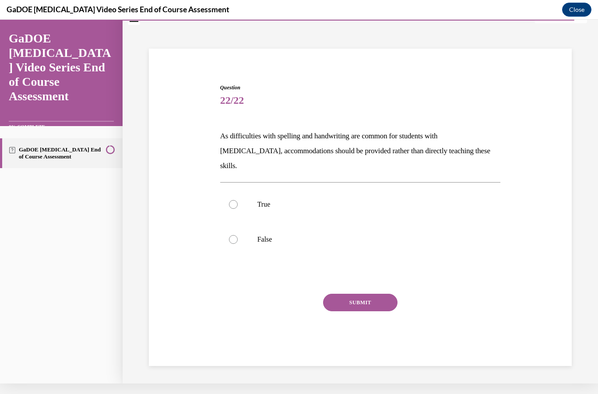
scroll to position [28, 0]
click at [230, 222] on label "False" at bounding box center [360, 239] width 280 height 35
click at [230, 235] on input "False" at bounding box center [233, 239] width 9 height 9
radio input "true"
click at [359, 294] on button "SUBMIT" at bounding box center [360, 303] width 74 height 18
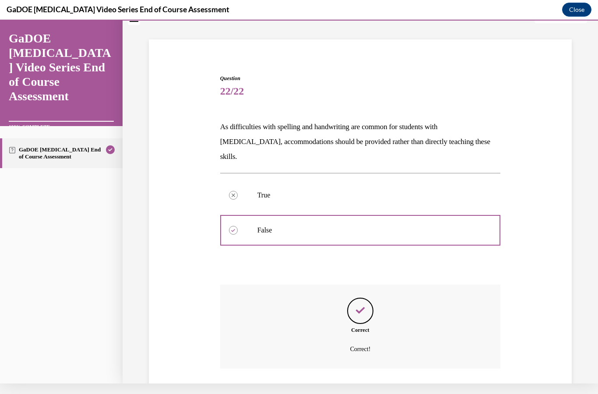
scroll to position [37, 0]
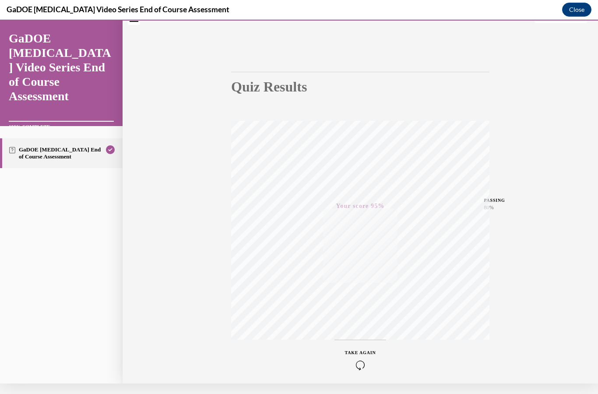
scroll to position [39, 0]
click at [574, 11] on button "Close" at bounding box center [576, 10] width 29 height 14
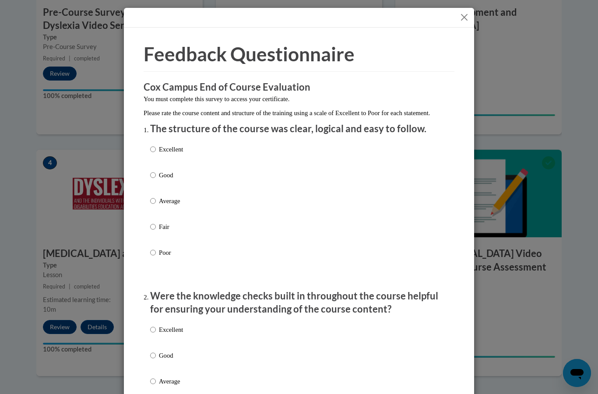
scroll to position [0, 0]
click at [469, 21] on button "Close" at bounding box center [464, 17] width 11 height 11
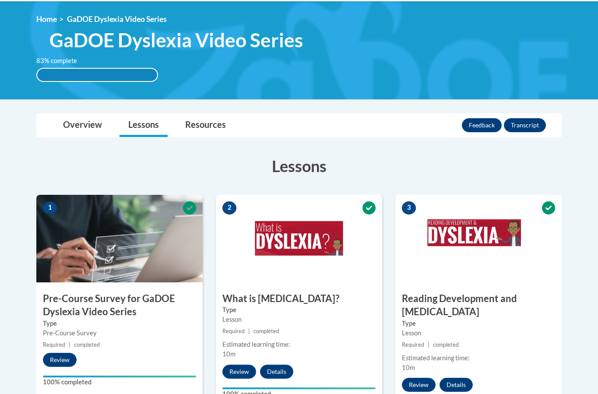
scroll to position [113, 0]
click at [200, 129] on link "Resources" at bounding box center [205, 125] width 58 height 23
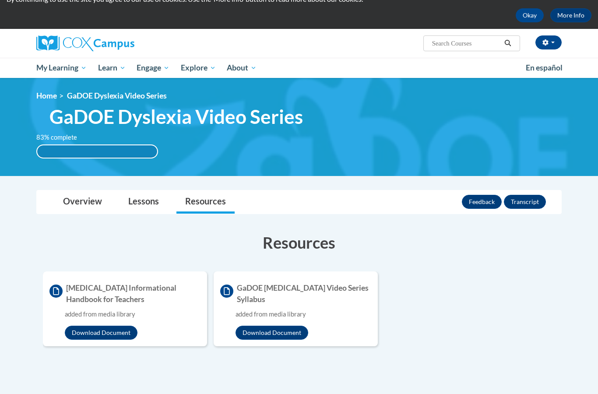
scroll to position [0, 0]
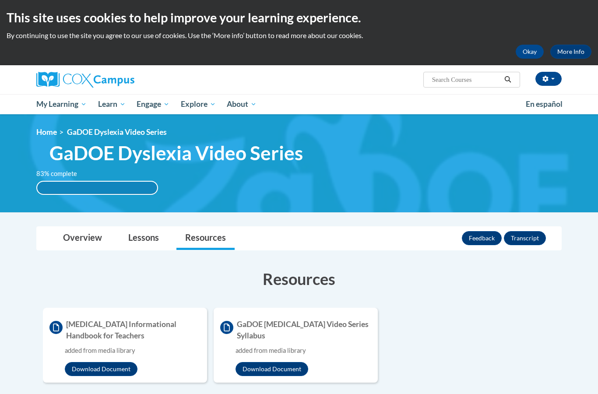
click at [81, 238] on link "Overview" at bounding box center [82, 238] width 56 height 23
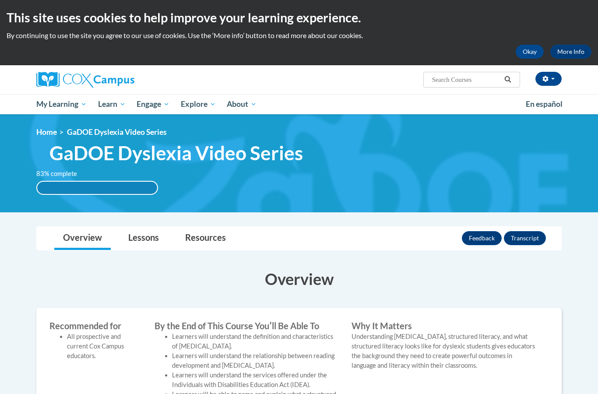
click at [86, 238] on link "Overview" at bounding box center [82, 238] width 56 height 23
click at [151, 240] on link "Lessons" at bounding box center [143, 238] width 48 height 23
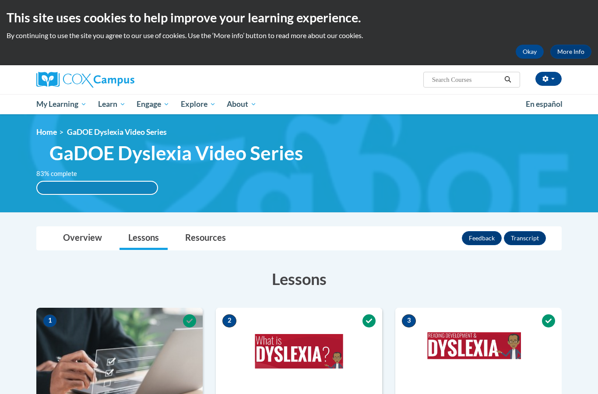
click at [479, 235] on button "Feedback" at bounding box center [482, 238] width 40 height 14
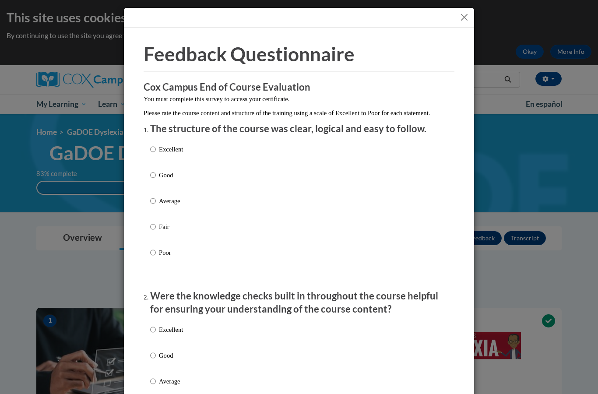
click at [157, 141] on div "Excellent Good Average Fair Poor" at bounding box center [166, 208] width 33 height 136
click at [158, 145] on label "Excellent" at bounding box center [166, 156] width 33 height 24
click at [156, 145] on input "Excellent" at bounding box center [153, 149] width 6 height 10
radio input "true"
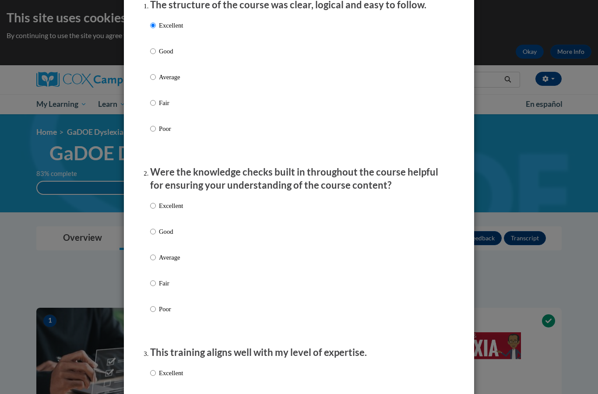
scroll to position [172, 0]
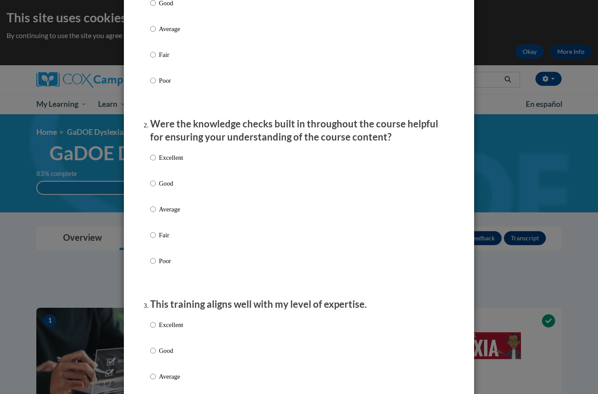
click at [169, 154] on p "Excellent" at bounding box center [171, 158] width 24 height 10
click at [156, 154] on input "Excellent" at bounding box center [153, 158] width 6 height 10
radio input "true"
click at [154, 326] on input "Excellent" at bounding box center [153, 325] width 6 height 10
radio input "true"
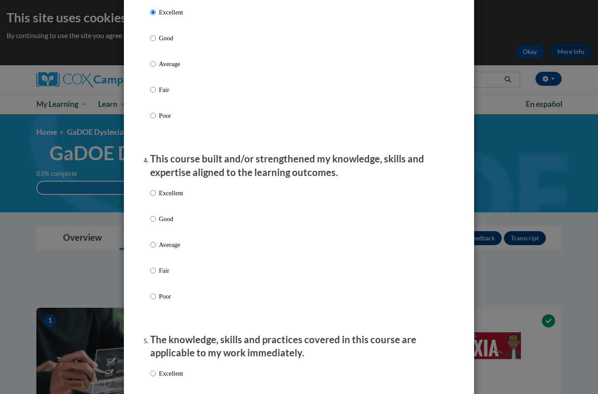
scroll to position [543, 0]
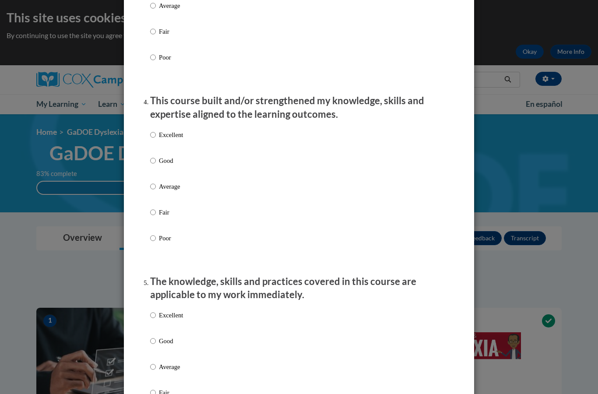
click at [165, 130] on p "Excellent" at bounding box center [171, 135] width 24 height 10
click at [156, 130] on input "Excellent" at bounding box center [153, 135] width 6 height 10
radio input "true"
click at [156, 312] on input "Excellent" at bounding box center [153, 315] width 6 height 10
radio input "true"
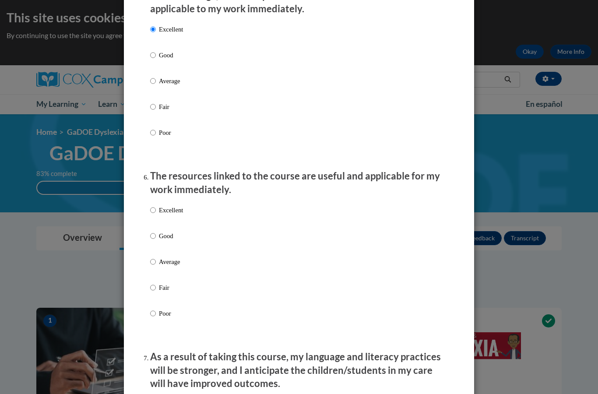
click at [156, 205] on input "Excellent" at bounding box center [153, 210] width 6 height 10
radio input "true"
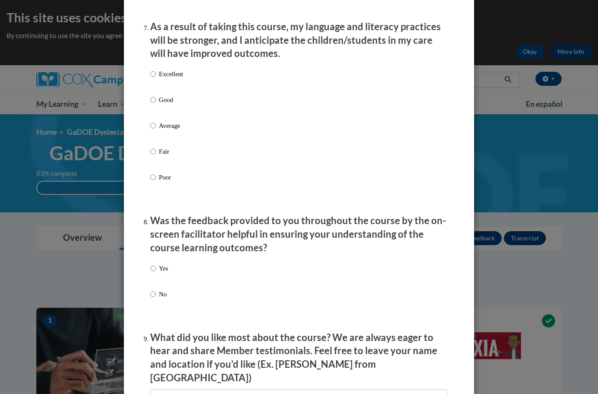
scroll to position [1157, 0]
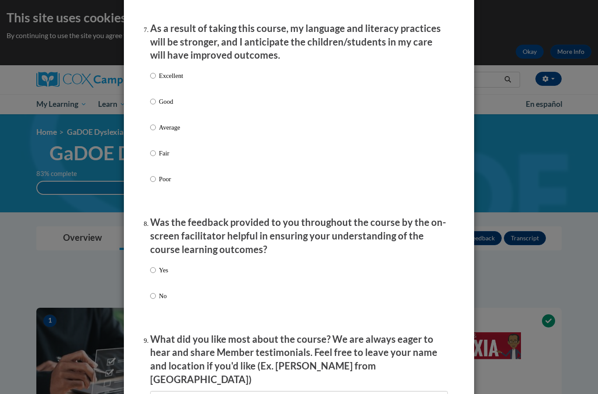
click at [164, 84] on label "Excellent" at bounding box center [166, 83] width 33 height 24
click at [156, 81] on input "Excellent" at bounding box center [153, 76] width 6 height 10
radio input "true"
click at [152, 265] on input "Yes" at bounding box center [153, 270] width 6 height 10
radio input "true"
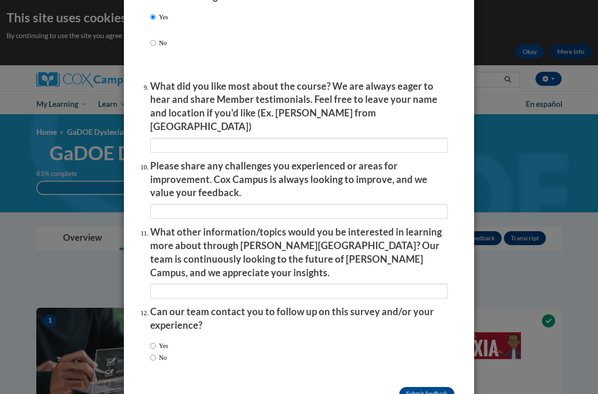
scroll to position [1409, 0]
click at [426, 387] on input "Submit feedback" at bounding box center [426, 394] width 55 height 14
